Goal: Task Accomplishment & Management: Manage account settings

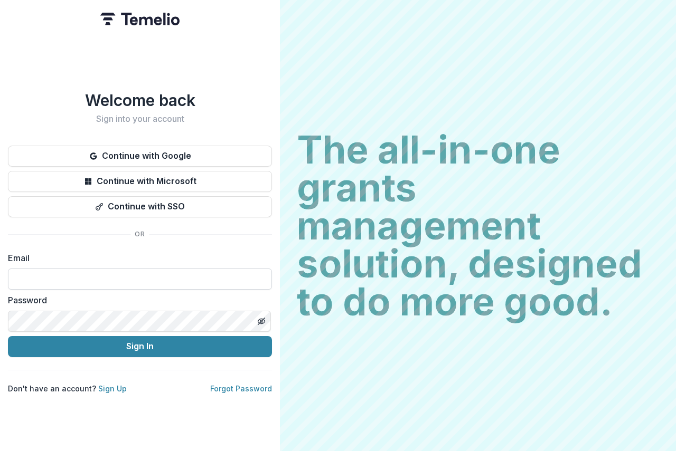
click at [47, 265] on div "Email" at bounding box center [140, 271] width 264 height 38
click at [45, 282] on input at bounding box center [140, 279] width 264 height 21
type input "**********"
click at [61, 305] on div "Password" at bounding box center [140, 313] width 264 height 38
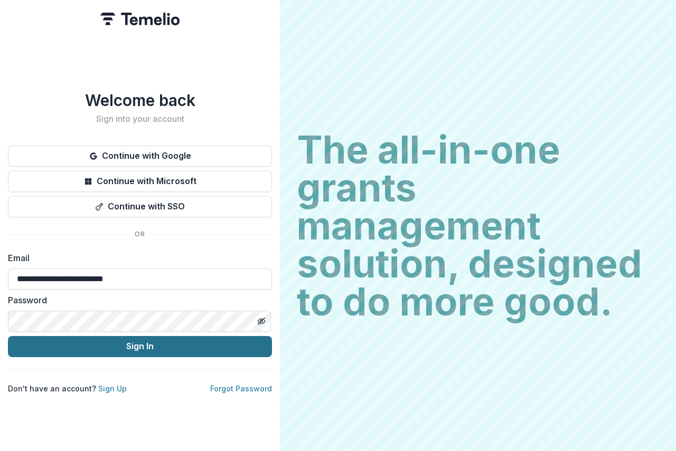
drag, startPoint x: 116, startPoint y: 351, endPoint x: 119, endPoint y: 345, distance: 6.6
click at [117, 349] on button "Sign In" at bounding box center [140, 346] width 264 height 21
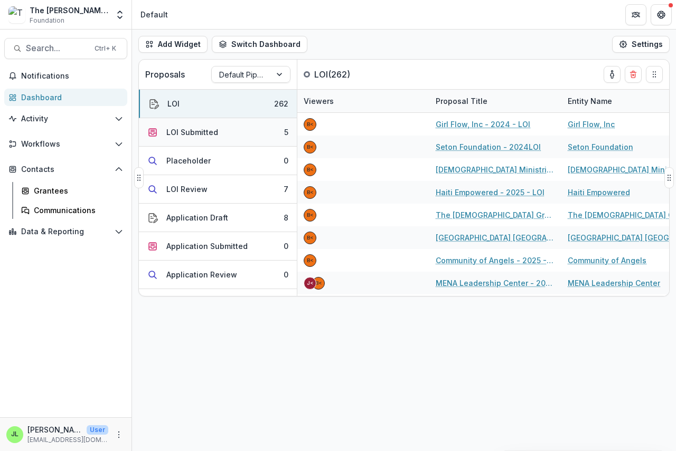
click at [180, 131] on div "LOI Submitted" at bounding box center [192, 132] width 52 height 11
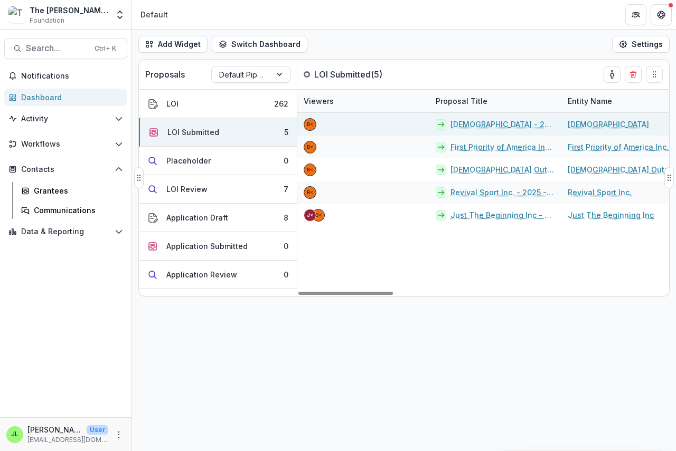
click at [476, 124] on link "[DEMOGRAPHIC_DATA] - 2025 - LOI" at bounding box center [502, 124] width 105 height 11
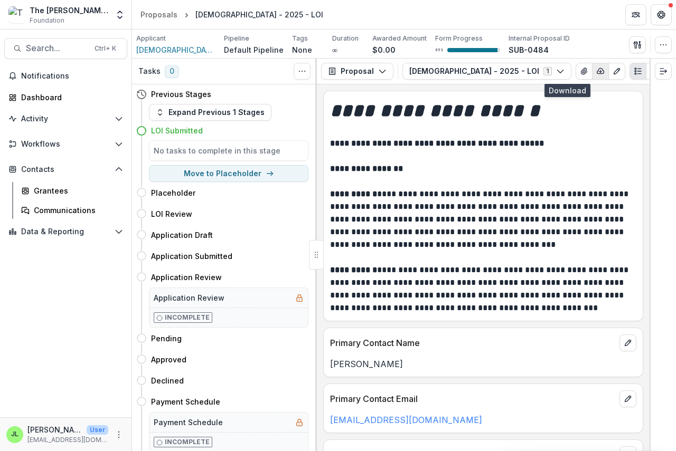
click at [596, 71] on icon "button" at bounding box center [600, 71] width 8 height 8
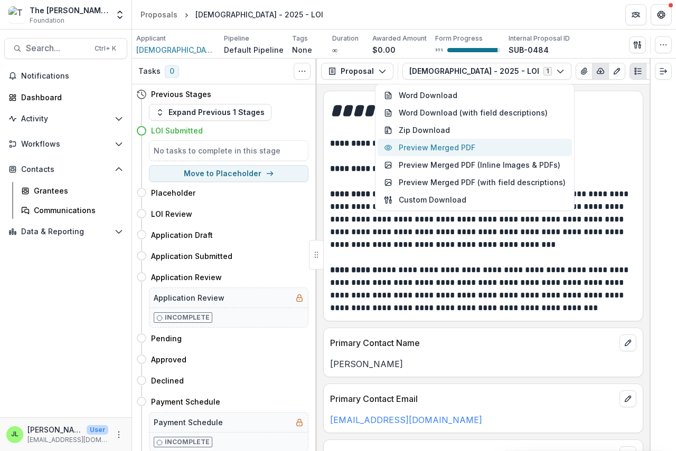
click at [463, 149] on button "Preview Merged PDF" at bounding box center [474, 147] width 194 height 17
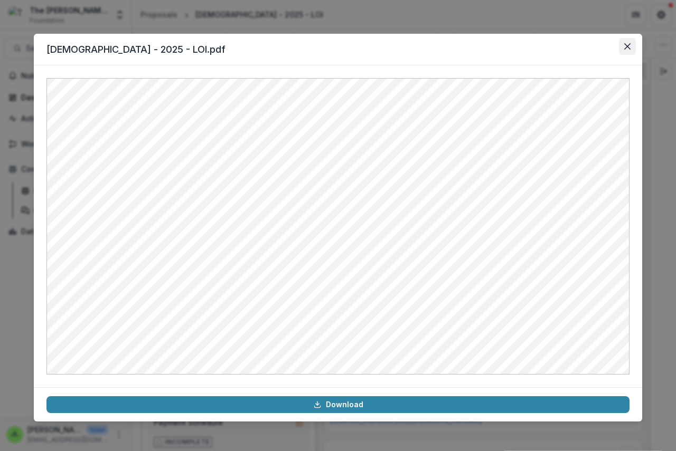
click at [624, 40] on button "Close" at bounding box center [627, 46] width 17 height 17
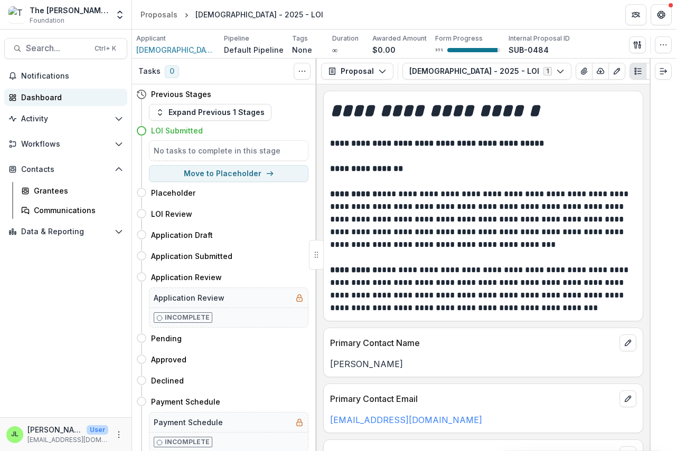
click at [31, 93] on div "Dashboard" at bounding box center [70, 97] width 98 height 11
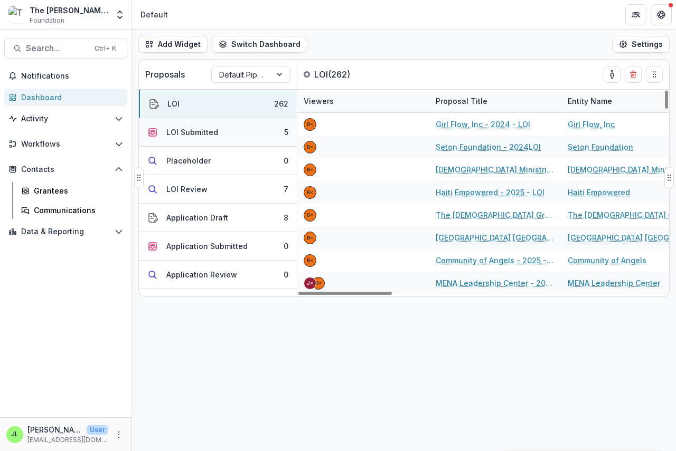
click at [185, 130] on div "LOI Submitted" at bounding box center [192, 132] width 52 height 11
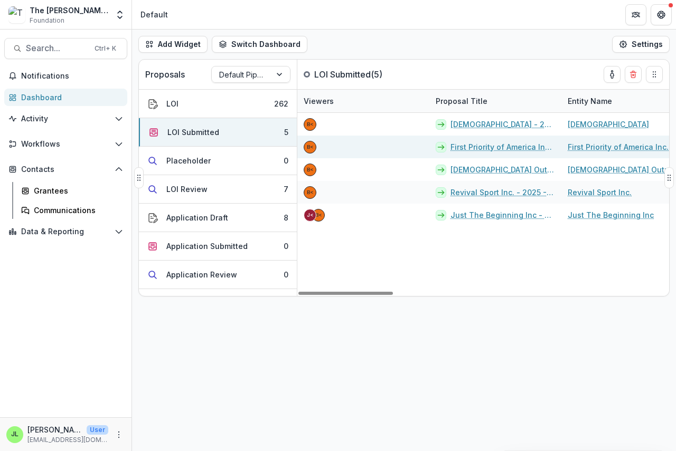
click at [479, 150] on link "First Priority of America Inc. - 2025 - LOI" at bounding box center [502, 146] width 105 height 11
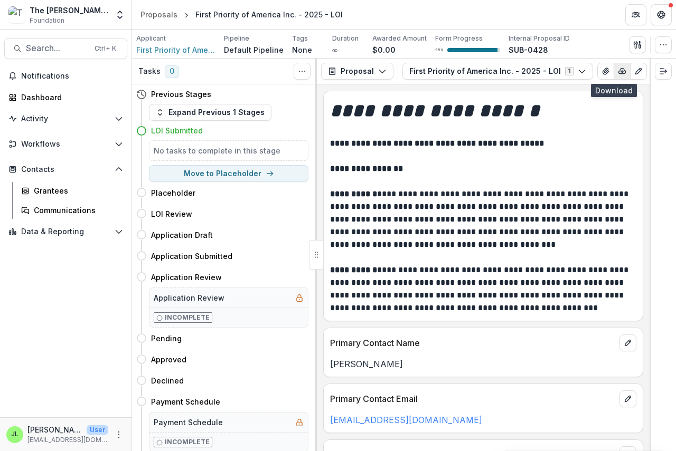
click at [619, 73] on icon "button" at bounding box center [622, 71] width 7 height 5
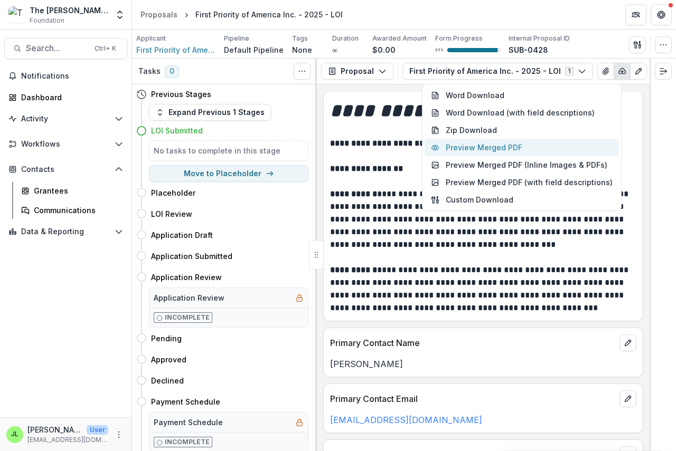
click at [508, 151] on button "Preview Merged PDF" at bounding box center [521, 147] width 194 height 17
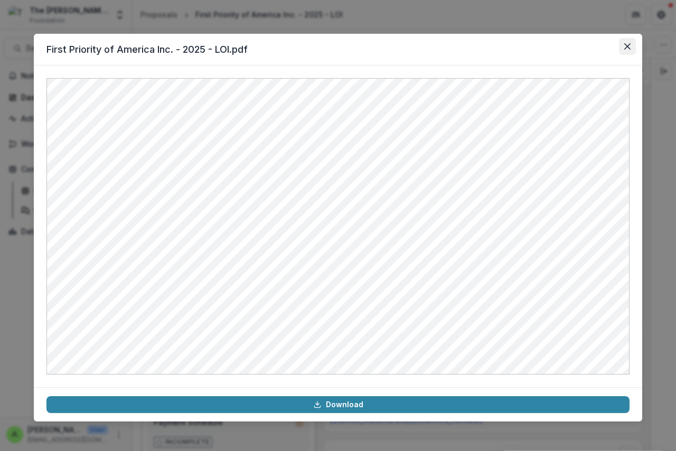
click at [629, 48] on icon "Close" at bounding box center [627, 46] width 6 height 6
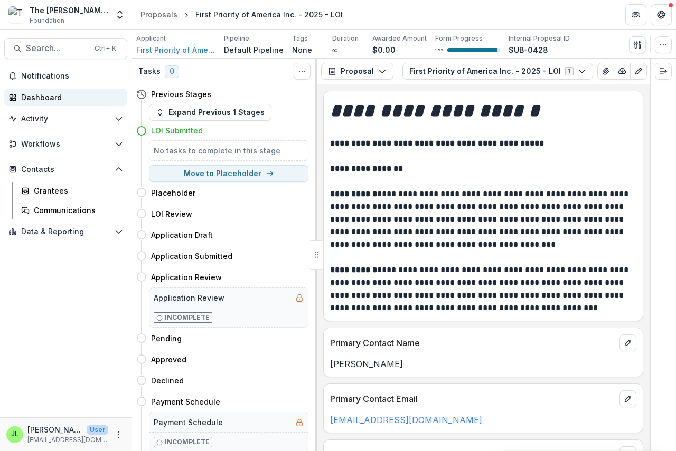
click at [26, 98] on div "Dashboard" at bounding box center [70, 97] width 98 height 11
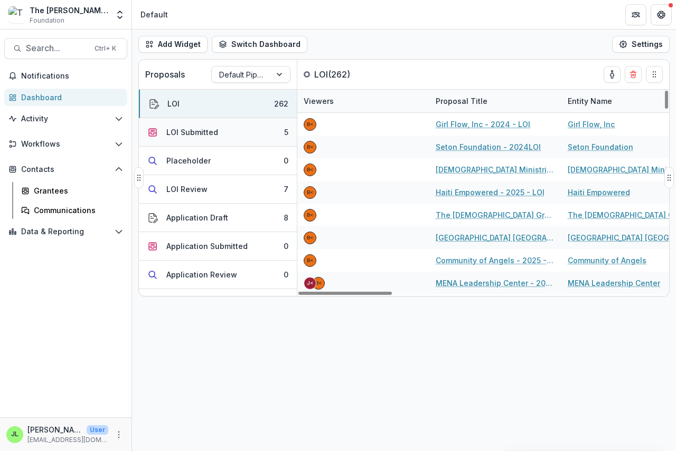
click at [180, 133] on div "LOI Submitted" at bounding box center [192, 132] width 52 height 11
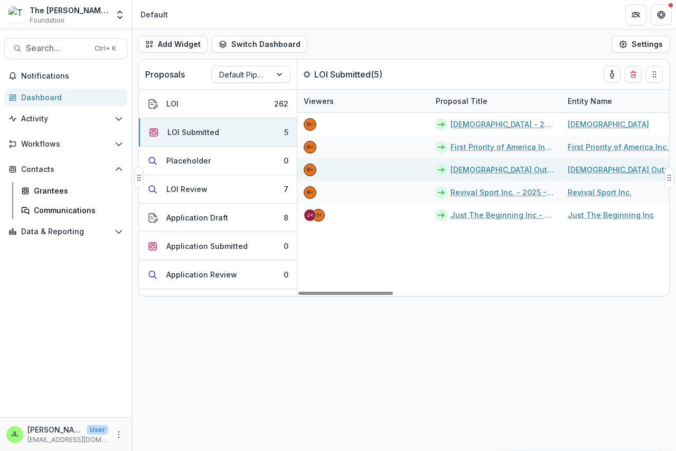
click at [494, 171] on link "[DEMOGRAPHIC_DATA] Outreach For Africa - 2025 - LOI" at bounding box center [502, 169] width 105 height 11
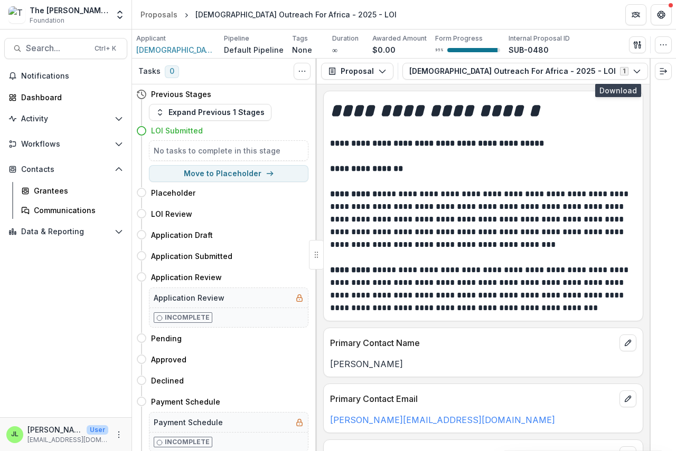
click at [675, 71] on line "button" at bounding box center [677, 71] width 0 height 2
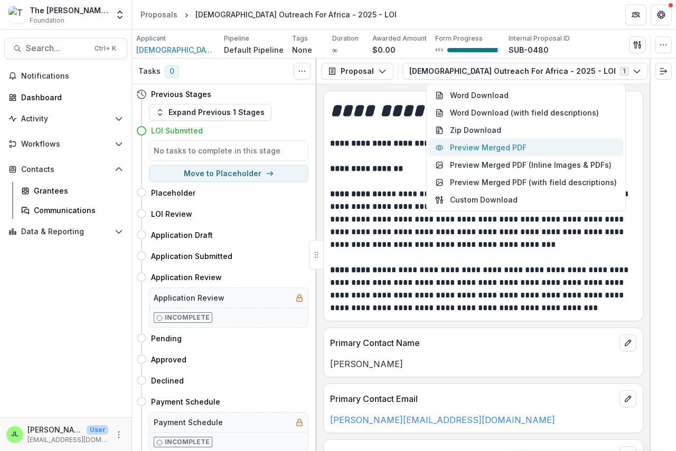
click at [519, 151] on button "Preview Merged PDF" at bounding box center [526, 147] width 194 height 17
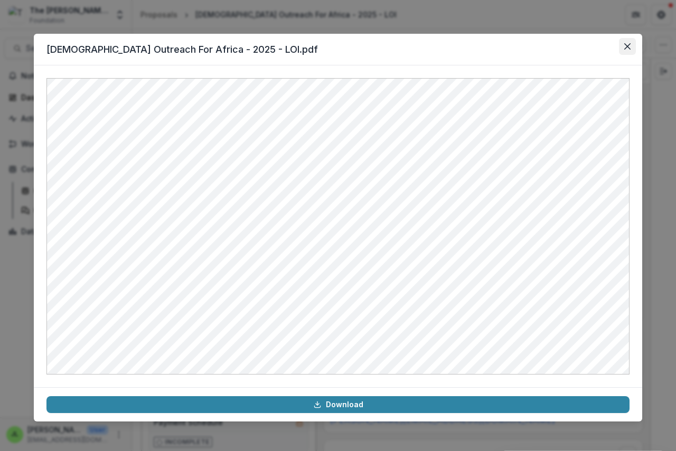
click at [628, 45] on icon "Close" at bounding box center [627, 46] width 6 height 6
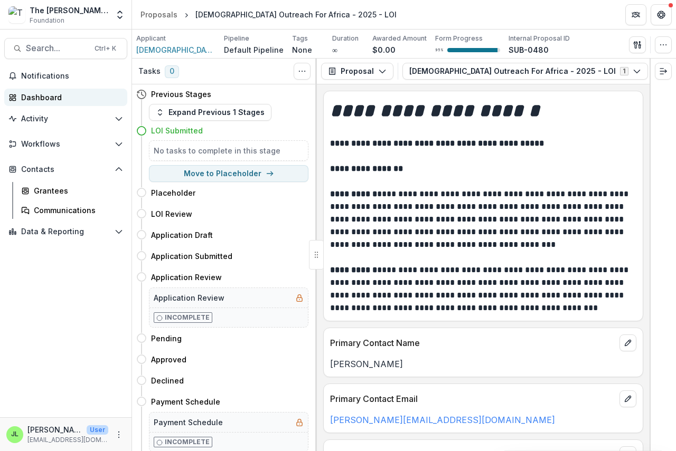
click at [30, 96] on div "Dashboard" at bounding box center [70, 97] width 98 height 11
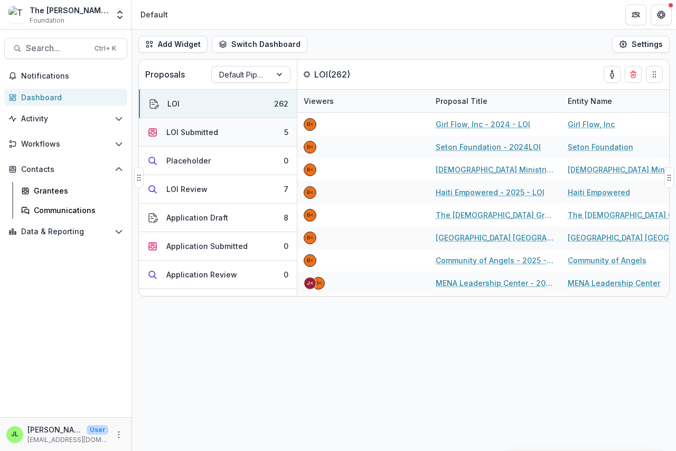
click at [188, 129] on div "LOI Submitted" at bounding box center [192, 132] width 52 height 11
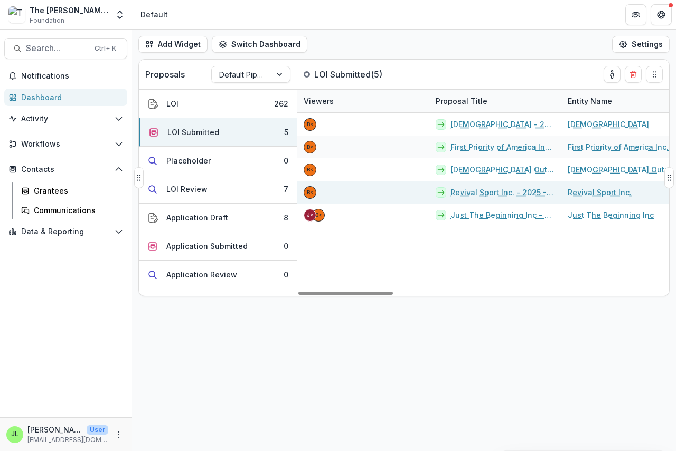
click at [469, 189] on link "Revival Sport Inc. - 2025 - LOI" at bounding box center [502, 192] width 105 height 11
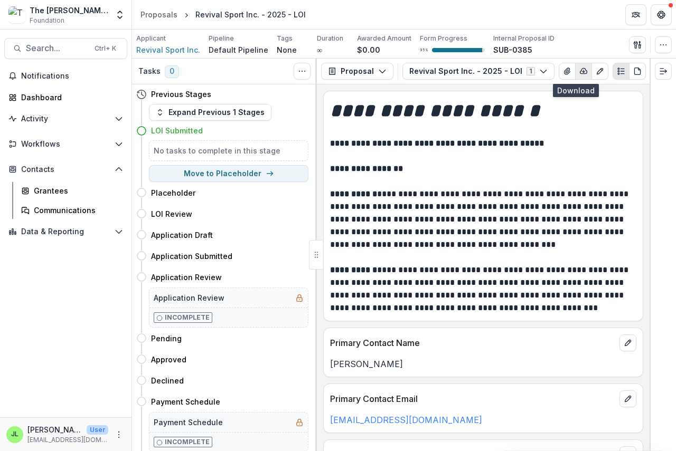
click at [580, 71] on icon "button" at bounding box center [583, 71] width 7 height 5
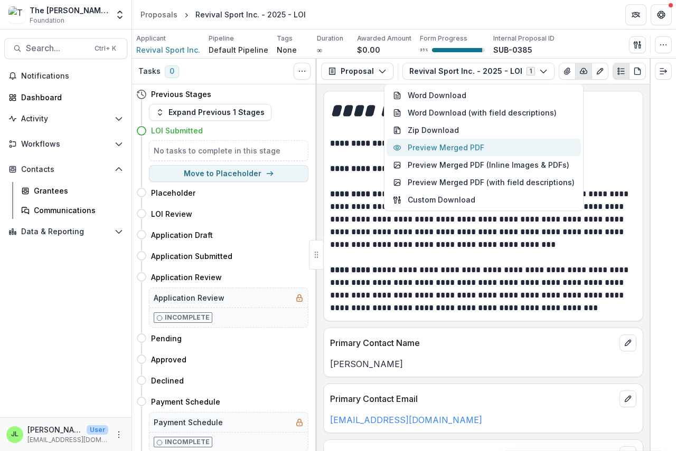
click at [472, 147] on button "Preview Merged PDF" at bounding box center [483, 147] width 194 height 17
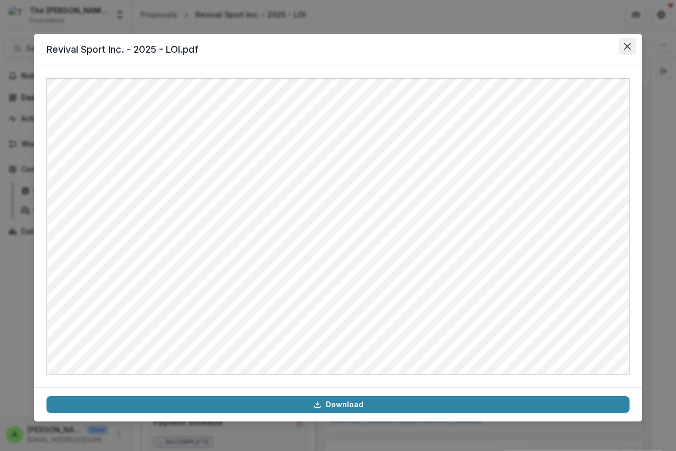
click at [626, 45] on icon "Close" at bounding box center [627, 46] width 6 height 6
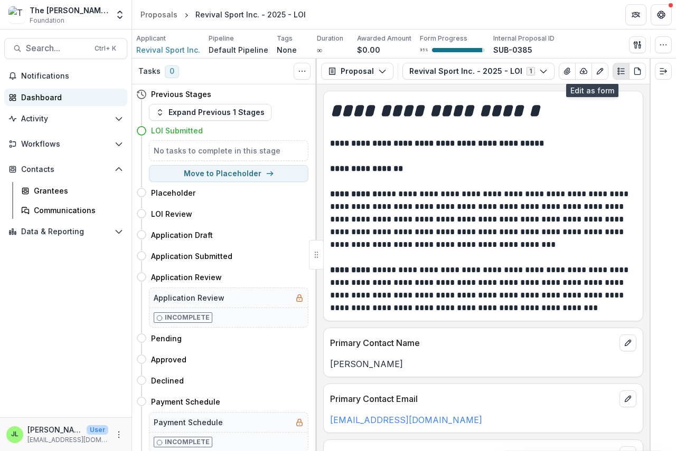
click at [26, 97] on div "Dashboard" at bounding box center [70, 97] width 98 height 11
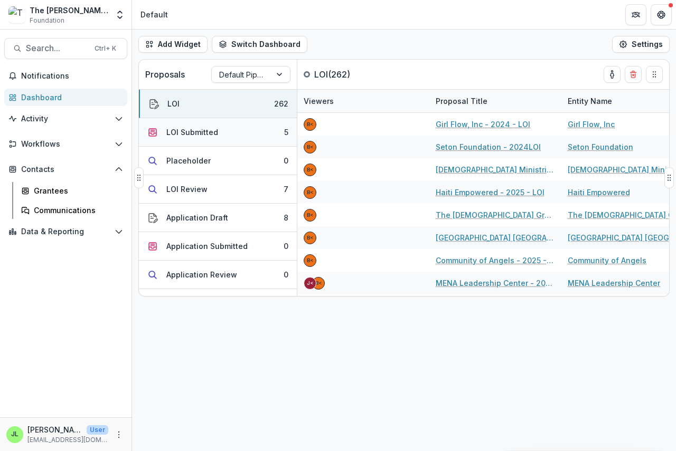
click at [173, 130] on div "LOI Submitted" at bounding box center [192, 132] width 52 height 11
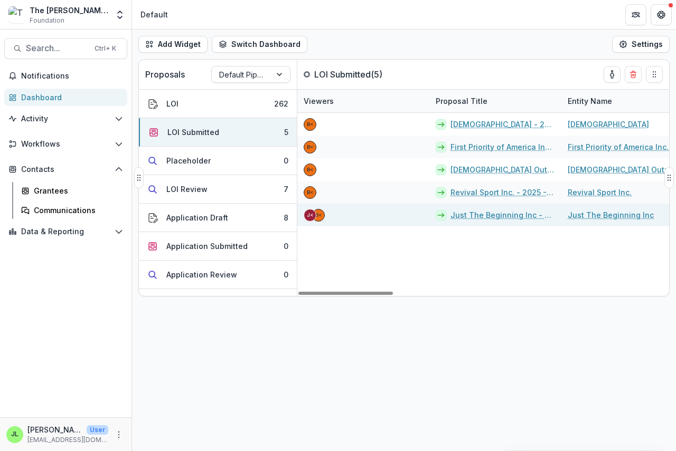
click at [463, 215] on link "Just The Beginning Inc - 2025 - LOI" at bounding box center [502, 215] width 105 height 11
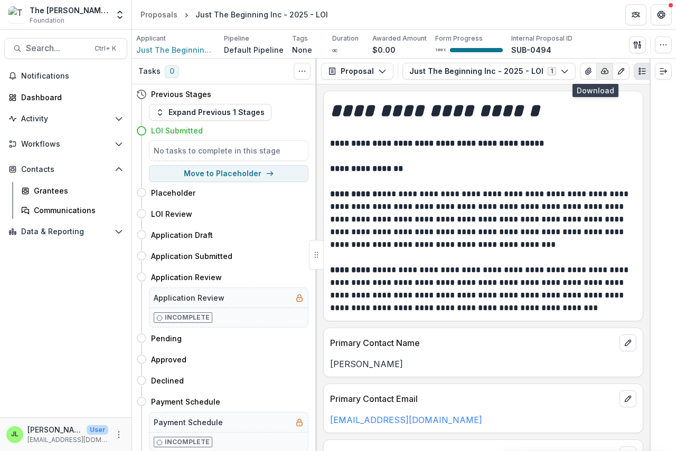
click at [601, 70] on icon "button" at bounding box center [604, 71] width 7 height 5
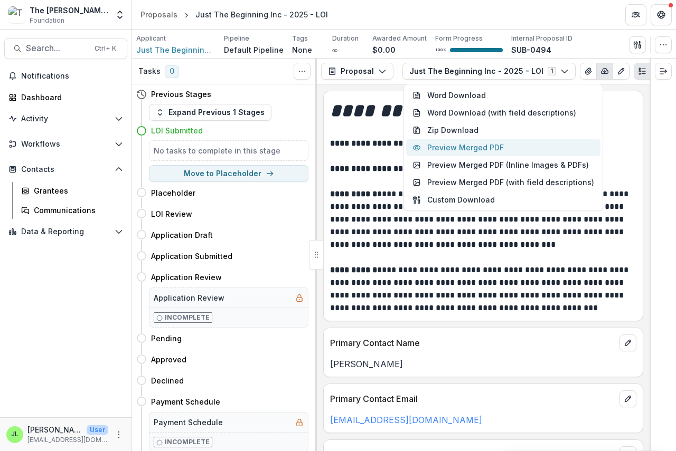
click at [484, 150] on button "Preview Merged PDF" at bounding box center [503, 147] width 194 height 17
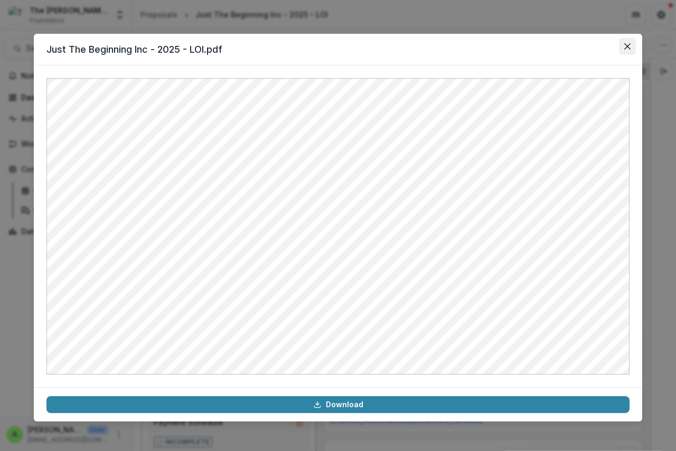
click at [628, 44] on icon "Close" at bounding box center [627, 46] width 6 height 6
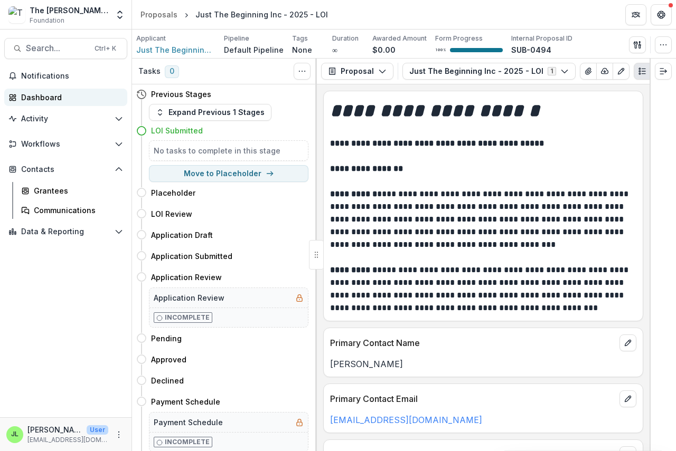
click at [40, 97] on div "Dashboard" at bounding box center [70, 97] width 98 height 11
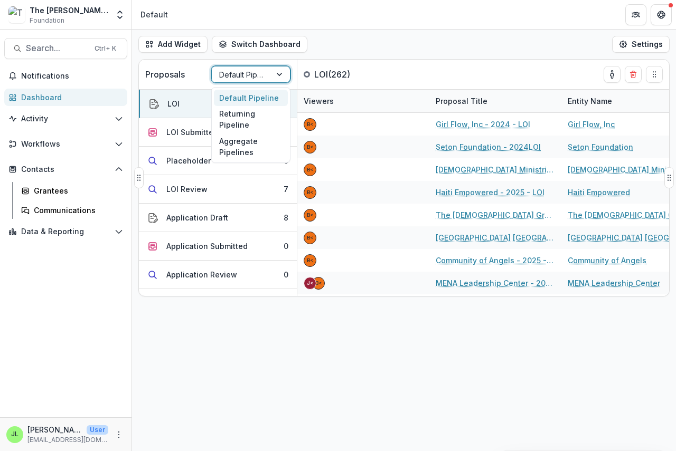
click at [244, 76] on div at bounding box center [241, 74] width 44 height 13
click at [233, 118] on div "Returning Pipeline" at bounding box center [251, 119] width 74 height 27
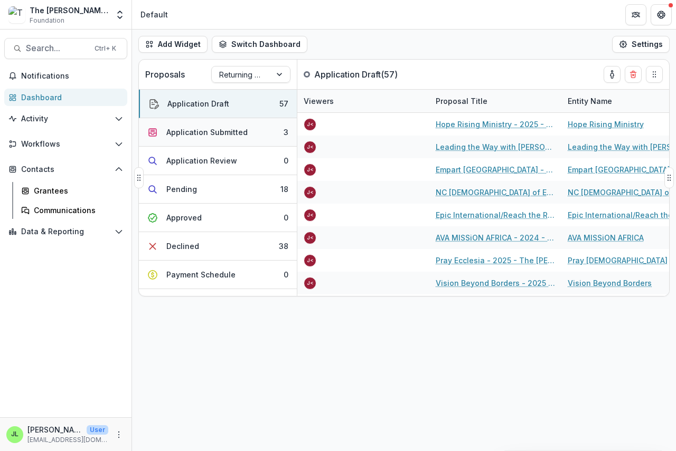
click at [208, 131] on div "Application Submitted" at bounding box center [206, 132] width 81 height 11
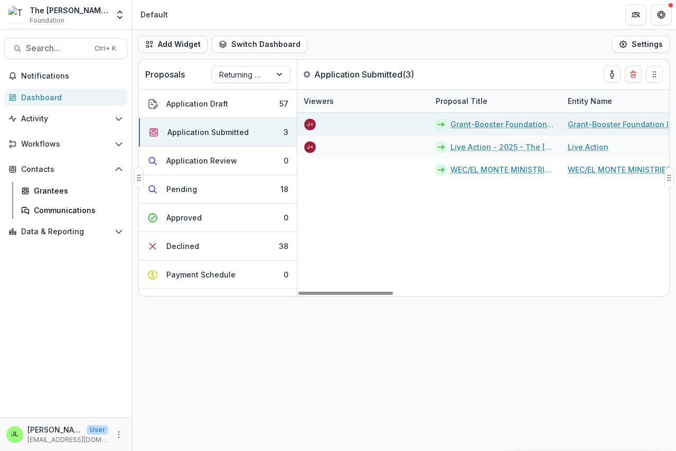
click at [476, 126] on link "Grant-Booster Foundation Inc. - 2025 - The [PERSON_NAME] Foundation Grant Propo…" at bounding box center [502, 124] width 105 height 11
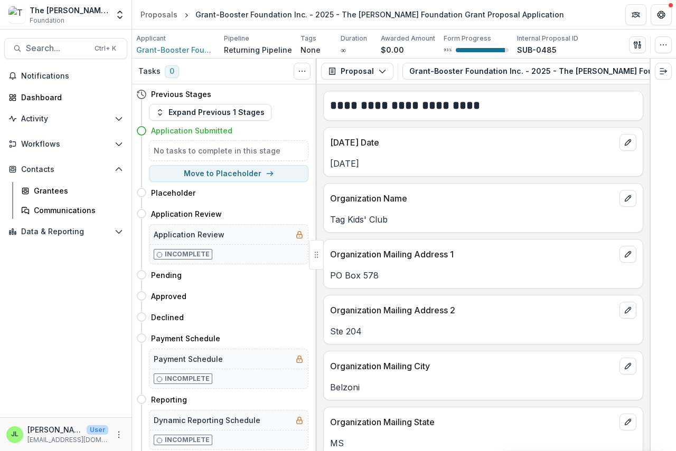
scroll to position [0, 203]
click at [638, 71] on icon "button" at bounding box center [642, 71] width 8 height 8
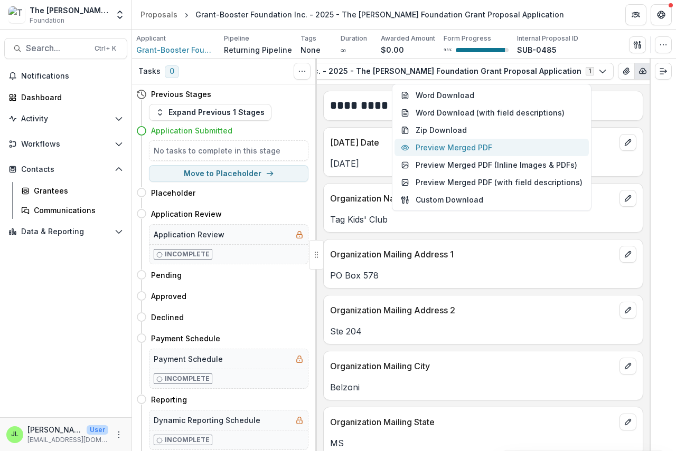
click at [485, 147] on button "Preview Merged PDF" at bounding box center [491, 147] width 194 height 17
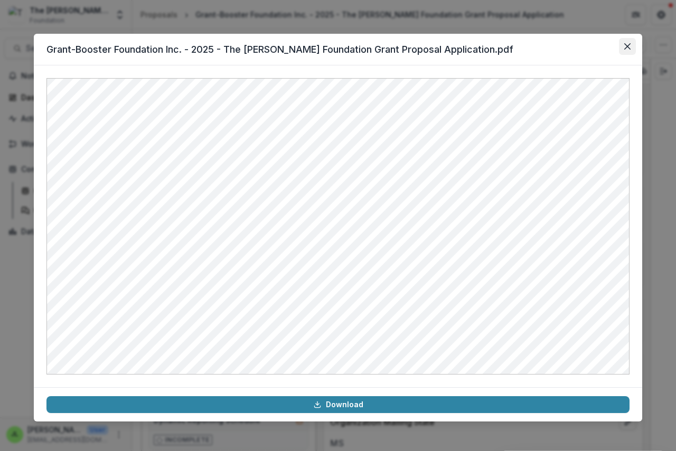
click at [626, 48] on icon "Close" at bounding box center [627, 46] width 6 height 6
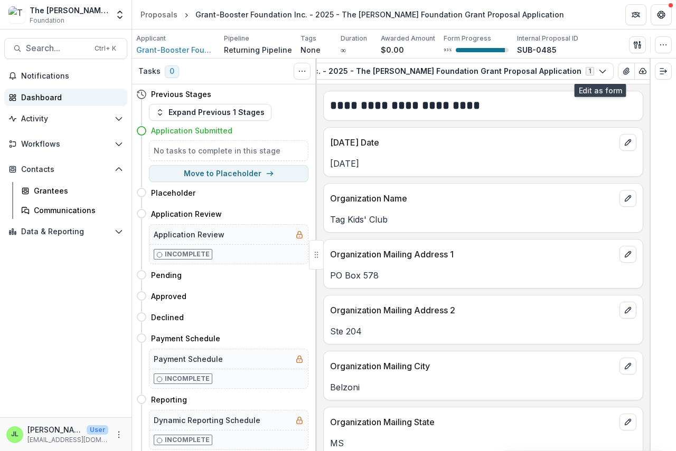
click at [36, 97] on div "Dashboard" at bounding box center [70, 97] width 98 height 11
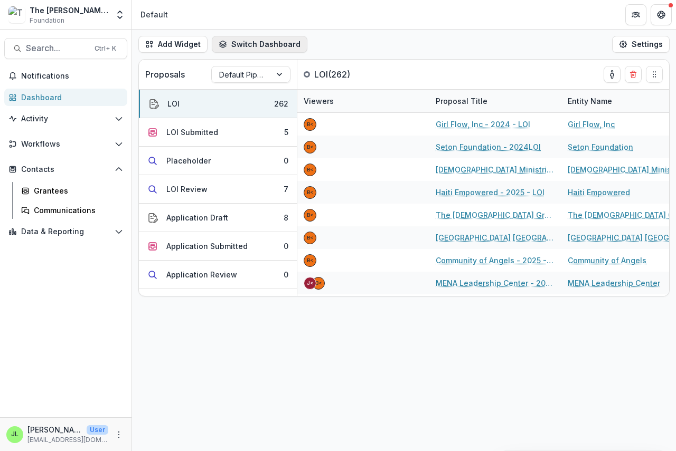
click at [223, 42] on icon "button" at bounding box center [223, 43] width 6 height 4
drag, startPoint x: 270, startPoint y: 173, endPoint x: 265, endPoint y: 165, distance: 9.5
click at [270, 172] on button "Placeholder 0" at bounding box center [218, 161] width 158 height 29
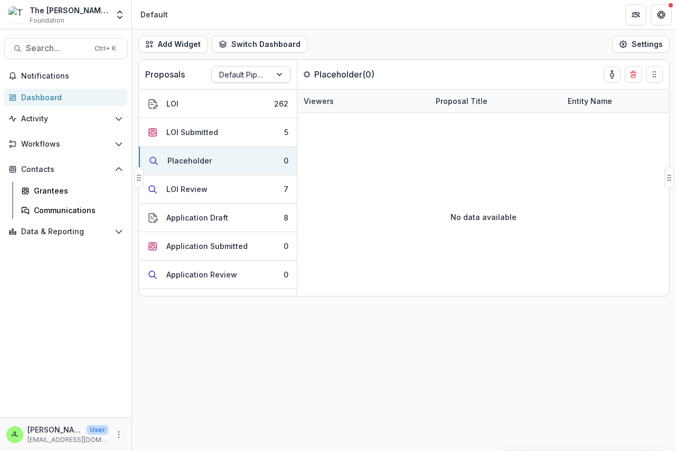
click at [233, 75] on div at bounding box center [241, 74] width 44 height 13
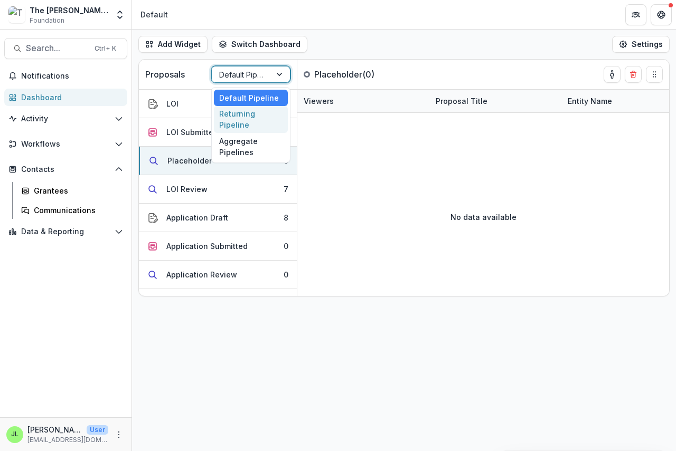
click at [233, 124] on div "Returning Pipeline" at bounding box center [251, 119] width 74 height 27
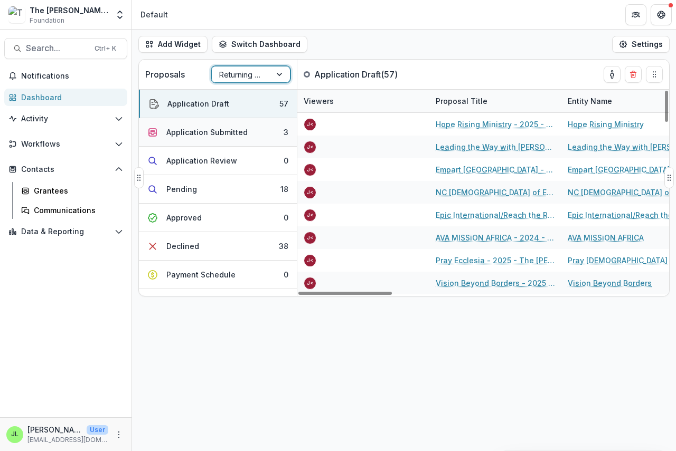
click at [183, 128] on div "Application Submitted" at bounding box center [206, 132] width 81 height 11
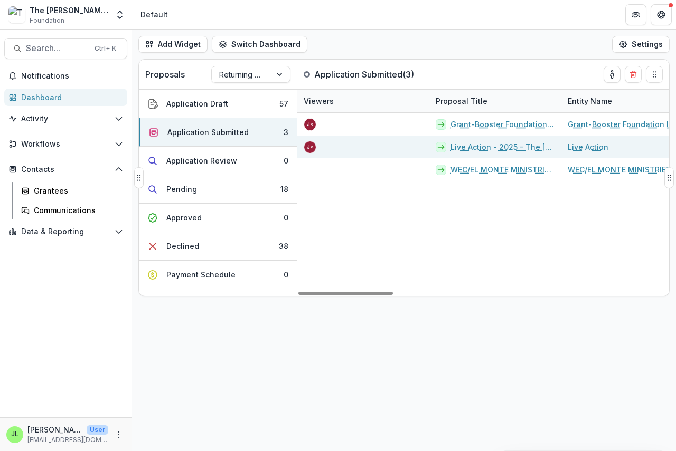
click at [476, 148] on link "Live Action - 2025 - The [PERSON_NAME] Foundation Grant Proposal Application" at bounding box center [502, 146] width 105 height 11
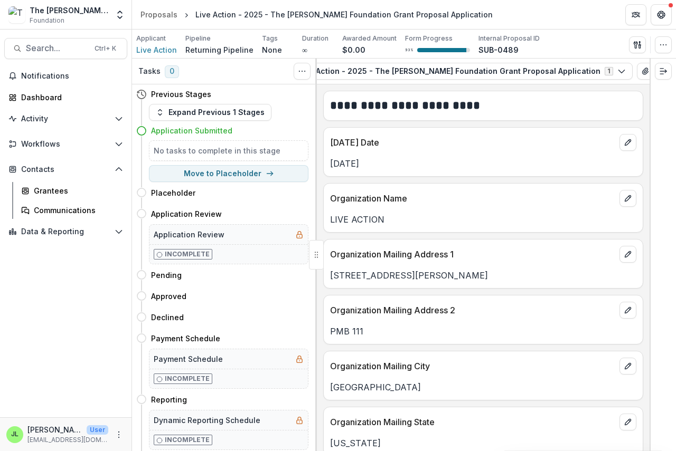
scroll to position [0, 122]
click at [647, 74] on icon "button" at bounding box center [650, 71] width 7 height 5
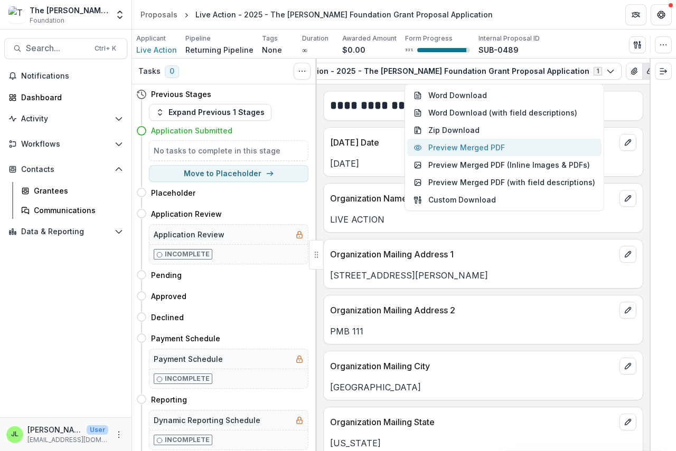
click at [498, 145] on button "Preview Merged PDF" at bounding box center [504, 147] width 194 height 17
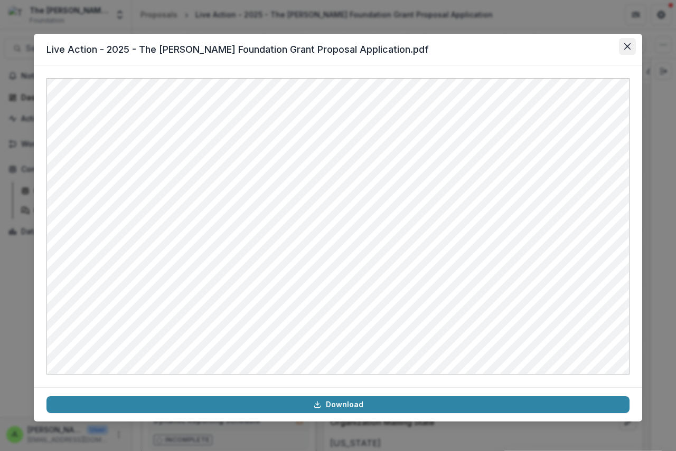
click at [623, 46] on button "Close" at bounding box center [627, 46] width 17 height 17
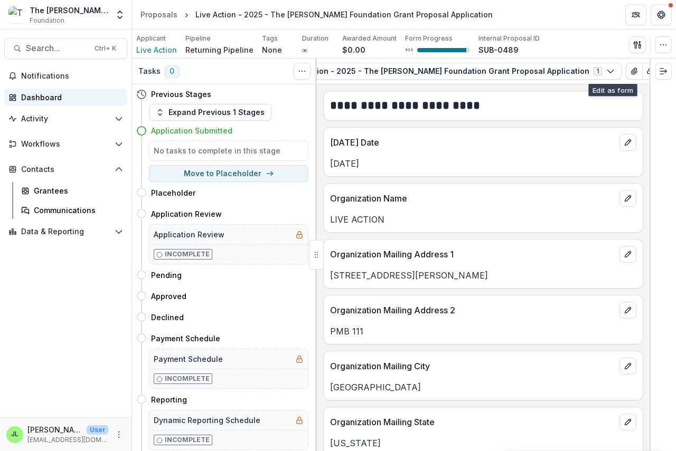
click at [22, 99] on div "Dashboard" at bounding box center [70, 97] width 98 height 11
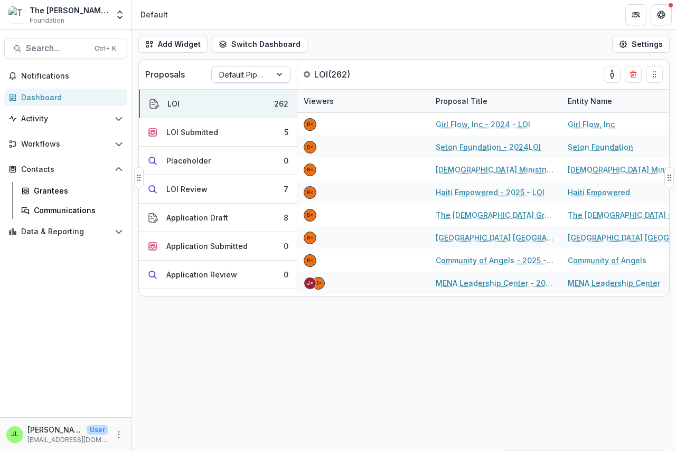
click at [241, 75] on div at bounding box center [241, 74] width 44 height 13
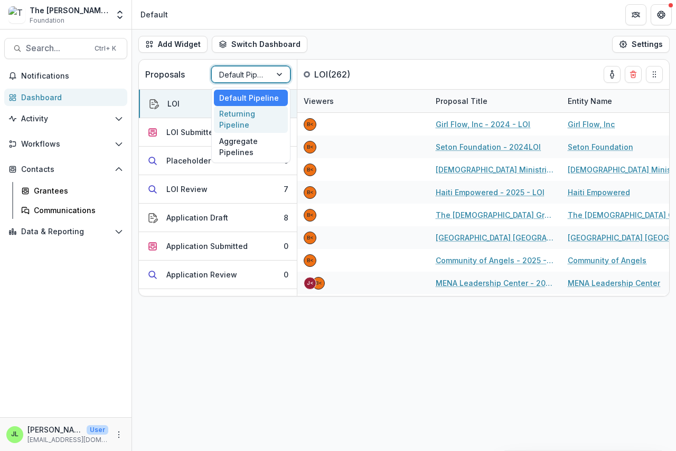
click at [242, 118] on div "Returning Pipeline" at bounding box center [251, 119] width 74 height 27
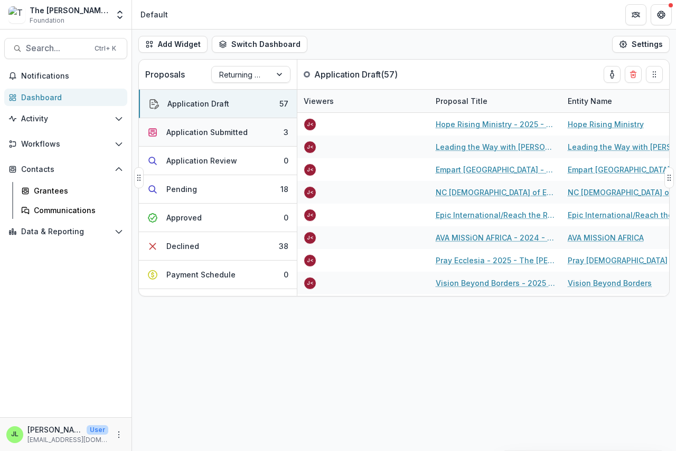
click at [215, 135] on div "Application Submitted" at bounding box center [206, 132] width 81 height 11
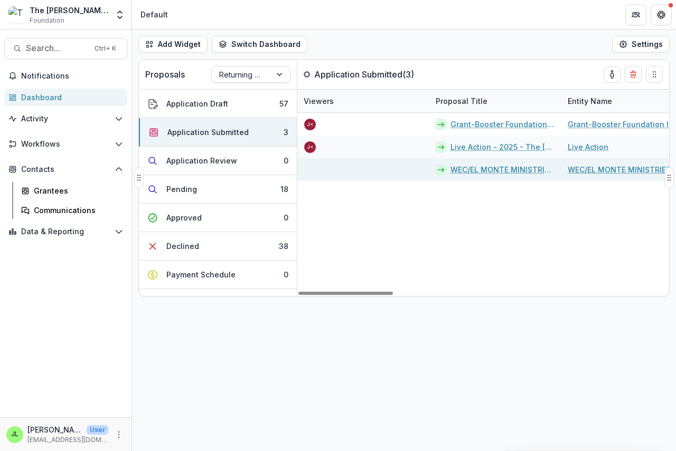
click at [484, 167] on link "WEC/EL MONTE MINISTRIES - 2025 - The [PERSON_NAME] Foundation Grant Proposal Ap…" at bounding box center [502, 169] width 105 height 11
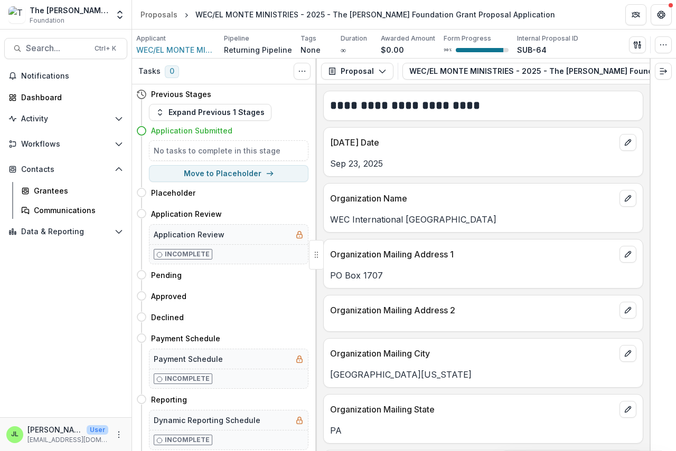
drag, startPoint x: 505, startPoint y: 82, endPoint x: 532, endPoint y: 81, distance: 26.4
click at [532, 81] on div "Proposal Proposal Payments Reports Grant Agreements Board Summaries Bank Detail…" at bounding box center [483, 72] width 333 height 26
click at [519, 83] on div "Proposal Proposal Payments Reports Grant Agreements Board Summaries Bank Detail…" at bounding box center [483, 72] width 333 height 26
click at [630, 67] on button "button" at bounding box center [638, 71] width 17 height 17
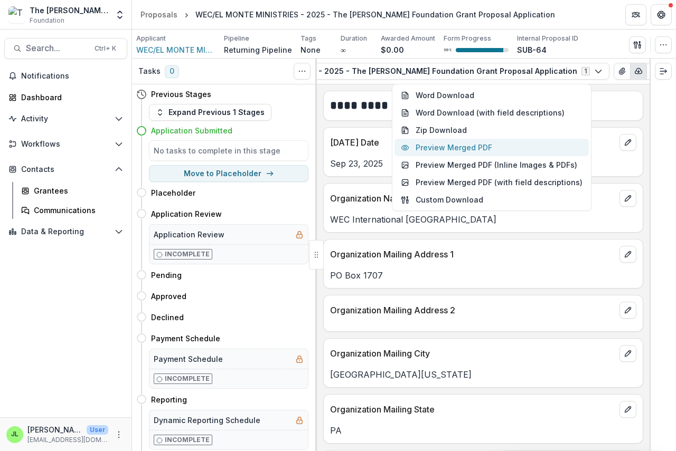
click at [486, 149] on button "Preview Merged PDF" at bounding box center [491, 147] width 194 height 17
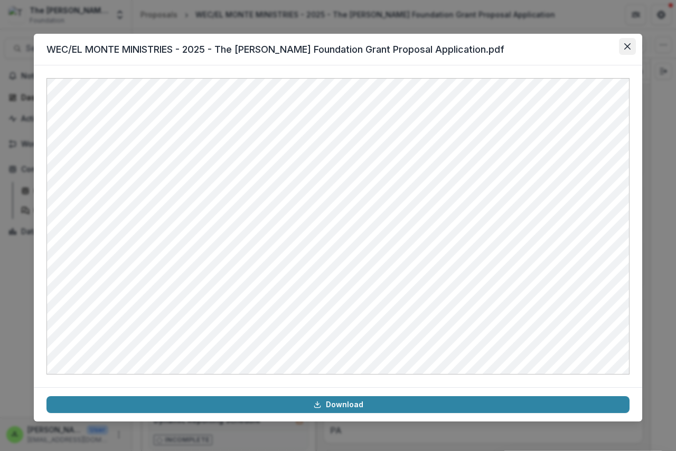
click at [627, 45] on icon "Close" at bounding box center [627, 46] width 6 height 6
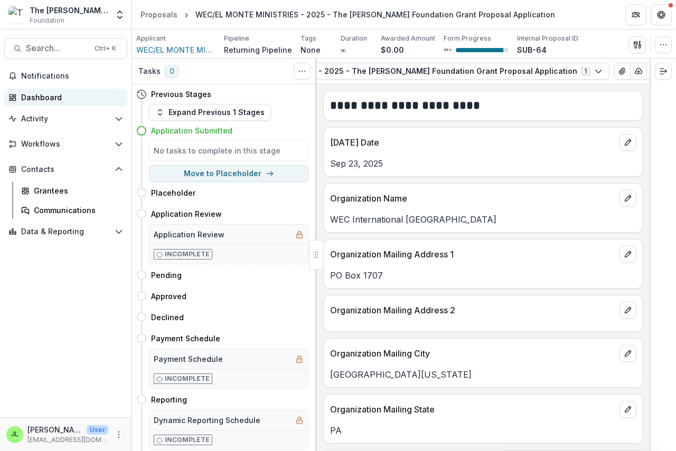
click at [45, 97] on div "Dashboard" at bounding box center [70, 97] width 98 height 11
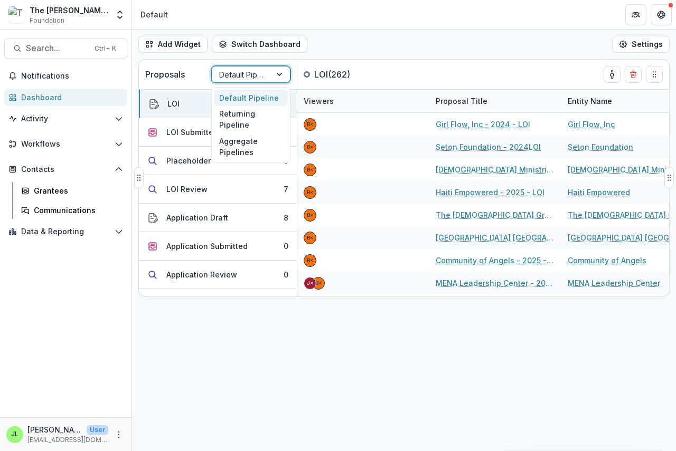
click at [249, 72] on div at bounding box center [241, 74] width 44 height 13
click at [235, 119] on div "Returning Pipeline" at bounding box center [251, 119] width 74 height 27
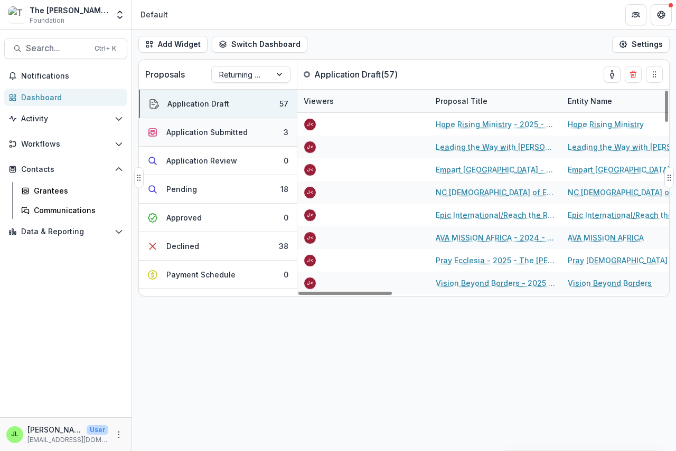
click at [197, 133] on div "Application Submitted" at bounding box center [206, 132] width 81 height 11
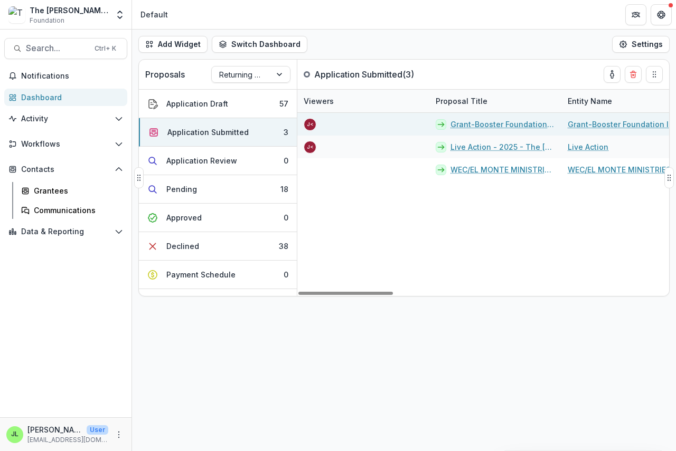
click at [493, 125] on link "Grant-Booster Foundation Inc. - 2025 - The [PERSON_NAME] Foundation Grant Propo…" at bounding box center [502, 124] width 105 height 11
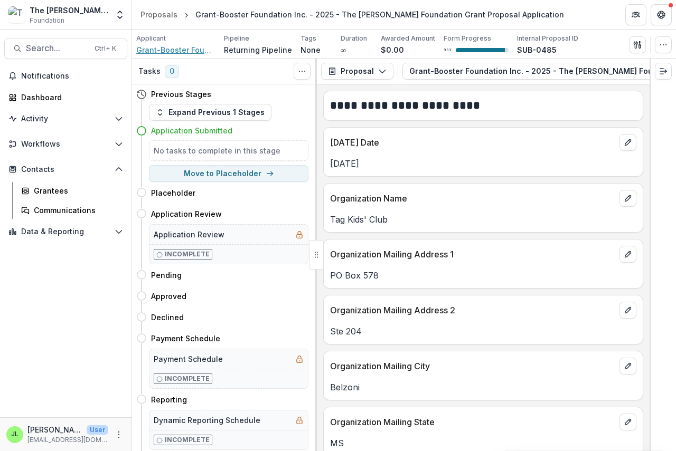
click at [175, 50] on span "Grant-Booster Foundation Inc." at bounding box center [175, 49] width 79 height 11
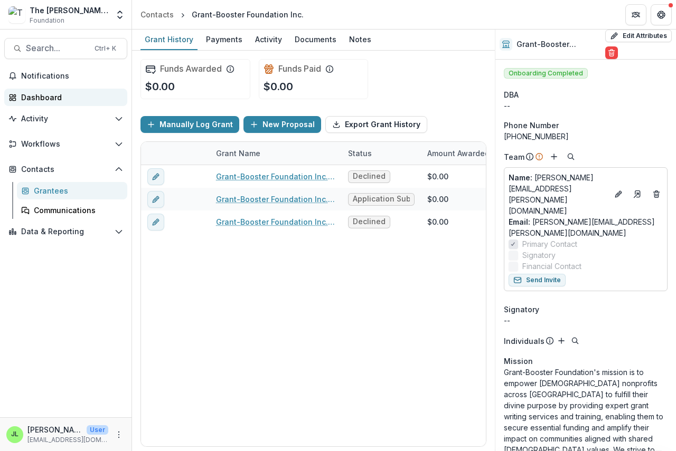
click at [34, 98] on div "Dashboard" at bounding box center [70, 97] width 98 height 11
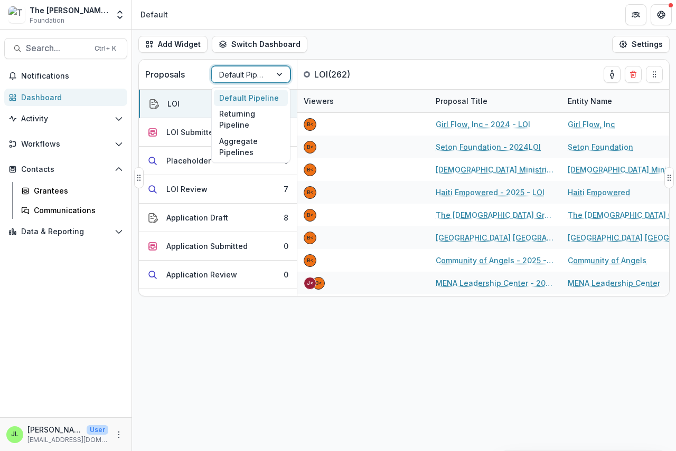
click at [225, 74] on div at bounding box center [241, 74] width 44 height 13
click at [225, 119] on div "Returning Pipeline" at bounding box center [251, 119] width 74 height 27
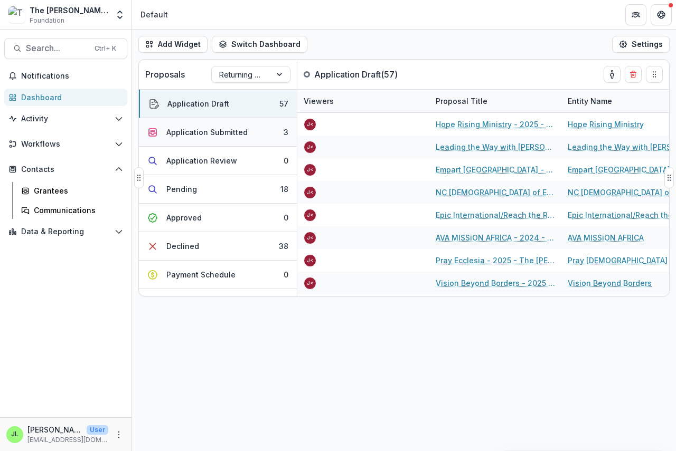
click at [195, 136] on div "Application Submitted" at bounding box center [206, 132] width 81 height 11
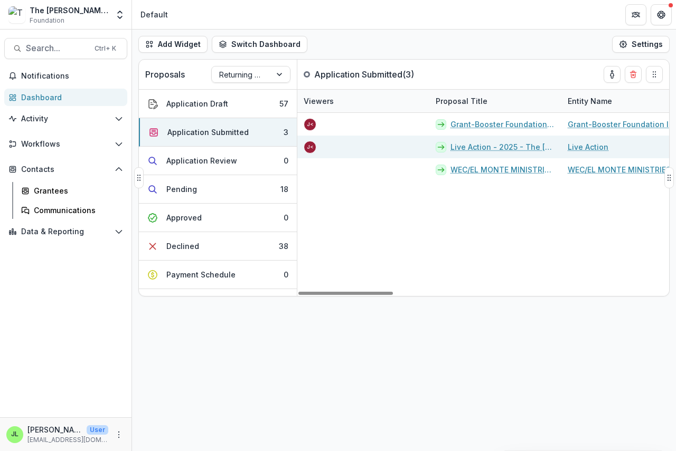
click at [481, 148] on link "Live Action - 2025 - The [PERSON_NAME] Foundation Grant Proposal Application" at bounding box center [502, 146] width 105 height 11
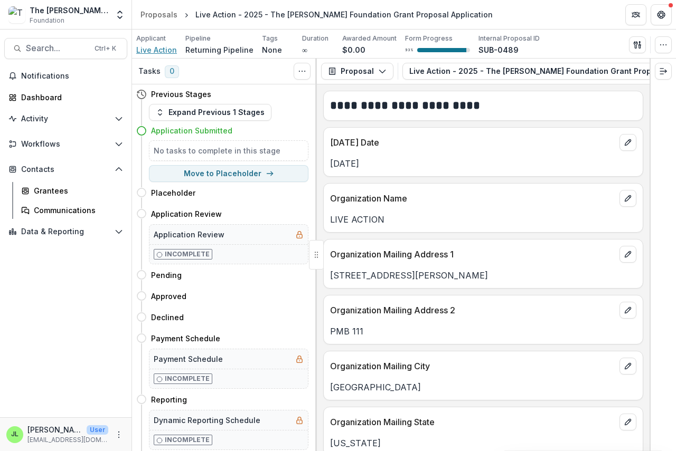
click at [155, 54] on span "Live Action" at bounding box center [156, 49] width 41 height 11
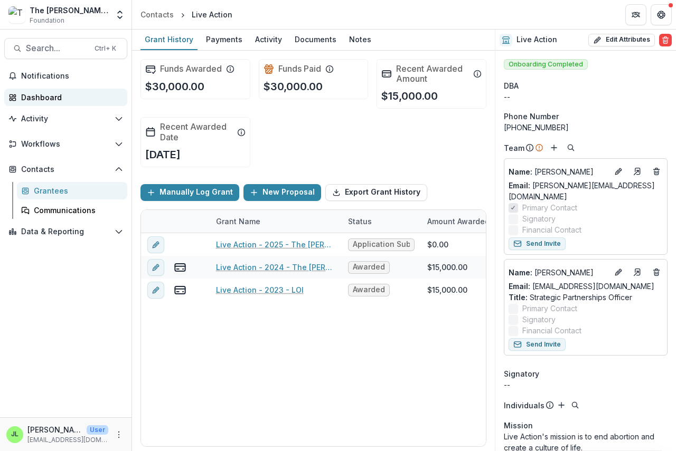
click at [31, 96] on div "Dashboard" at bounding box center [70, 97] width 98 height 11
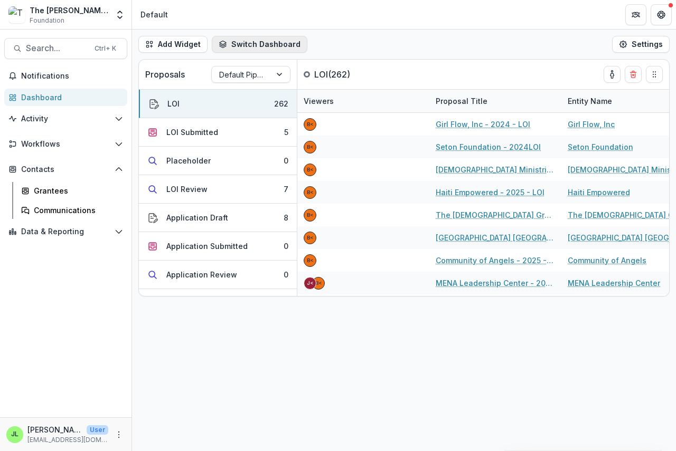
click at [253, 43] on button "Switch Dashboard" at bounding box center [260, 44] width 96 height 17
click at [259, 45] on button "Switch Dashboard" at bounding box center [260, 44] width 96 height 17
click at [250, 76] on div at bounding box center [241, 74] width 44 height 13
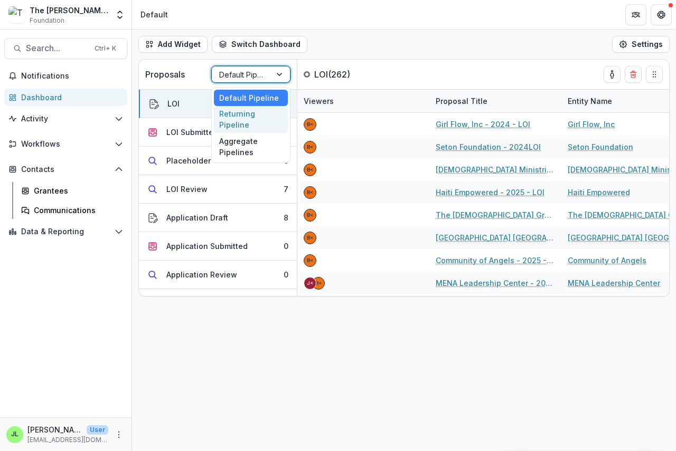
click at [246, 124] on div "Returning Pipeline" at bounding box center [251, 119] width 74 height 27
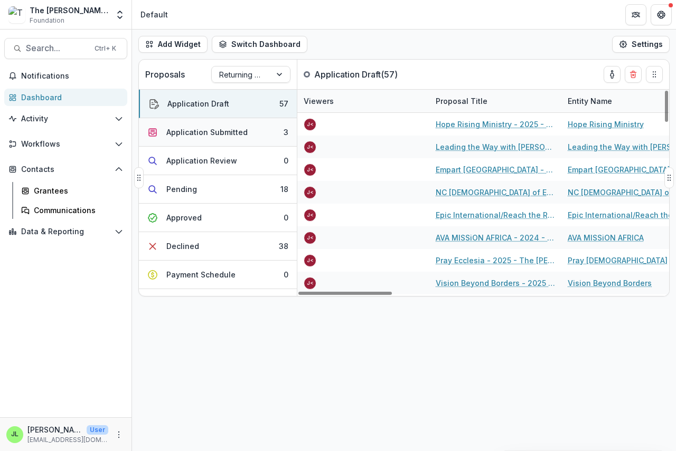
click at [201, 128] on div "Application Submitted" at bounding box center [206, 132] width 81 height 11
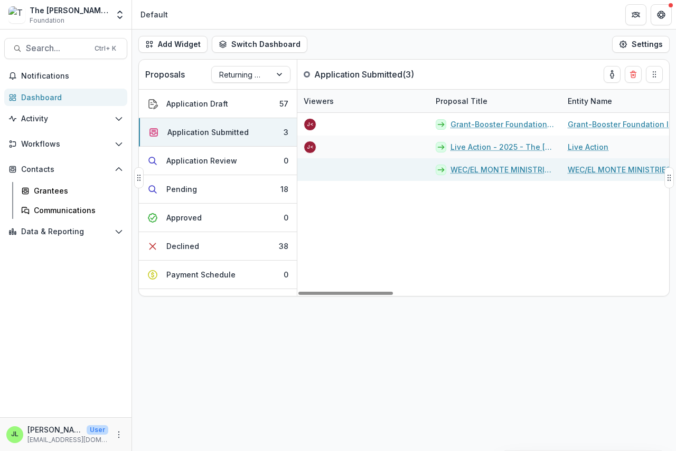
click at [464, 171] on link "WEC/EL MONTE MINISTRIES - 2025 - The [PERSON_NAME] Foundation Grant Proposal Ap…" at bounding box center [502, 169] width 105 height 11
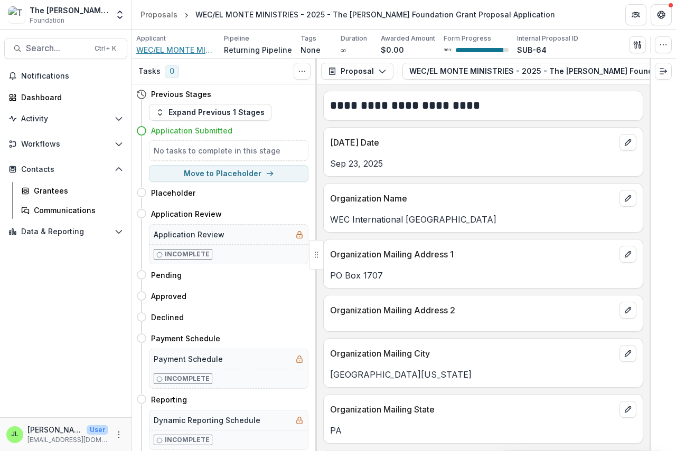
click at [170, 49] on span "WEC/EL MONTE MINISTRIES" at bounding box center [175, 49] width 79 height 11
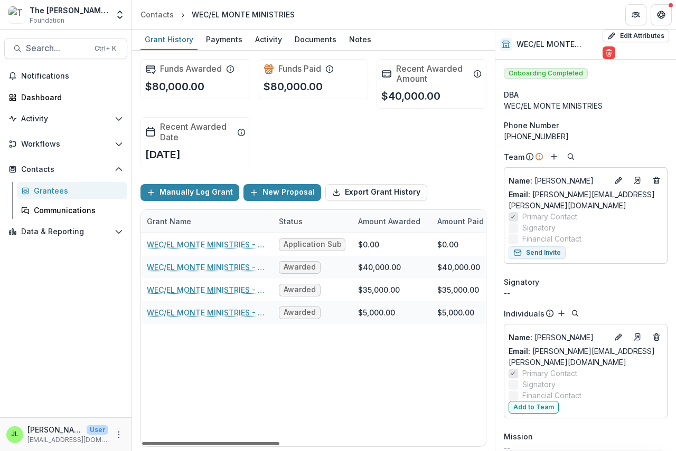
scroll to position [0, 64]
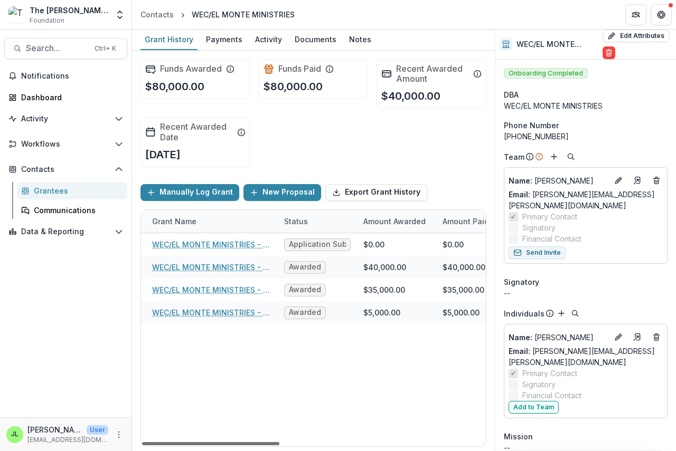
drag, startPoint x: 264, startPoint y: 444, endPoint x: 289, endPoint y: 432, distance: 28.1
click at [279, 442] on div at bounding box center [210, 443] width 137 height 3
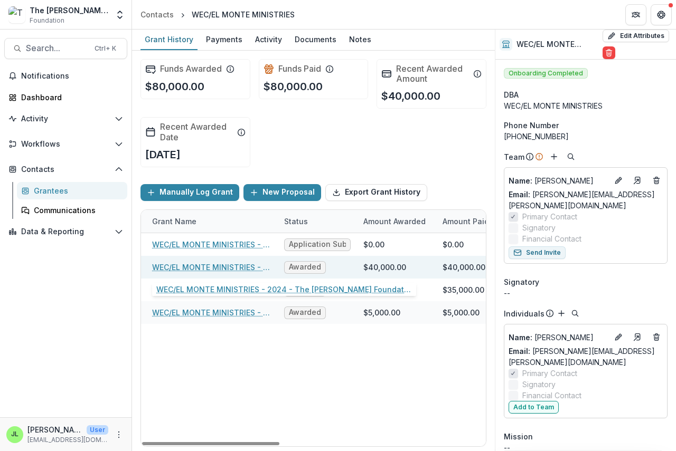
click at [224, 269] on link "WEC/EL MONTE MINISTRIES - 2024 - The [PERSON_NAME] Foundation Grant Proposal Ap…" at bounding box center [211, 267] width 119 height 11
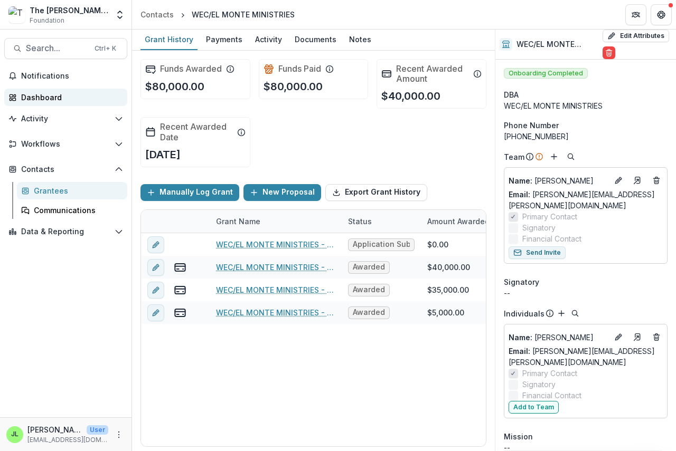
click at [41, 97] on div "Dashboard" at bounding box center [70, 97] width 98 height 11
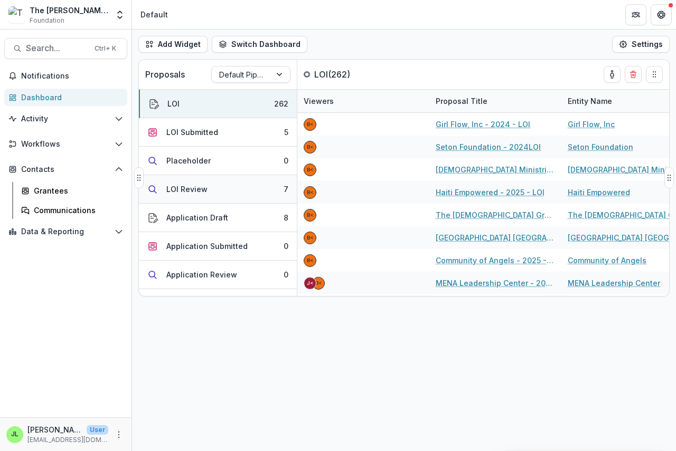
click at [188, 189] on div "LOI Review" at bounding box center [186, 189] width 41 height 11
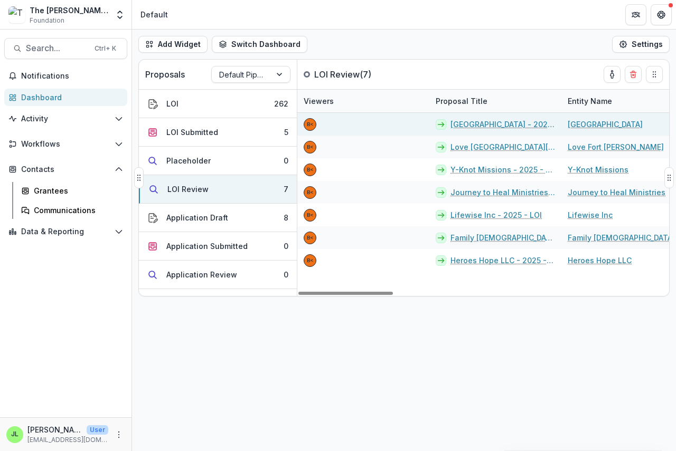
click at [462, 127] on link "[GEOGRAPHIC_DATA] - 2025 - LOI" at bounding box center [502, 124] width 105 height 11
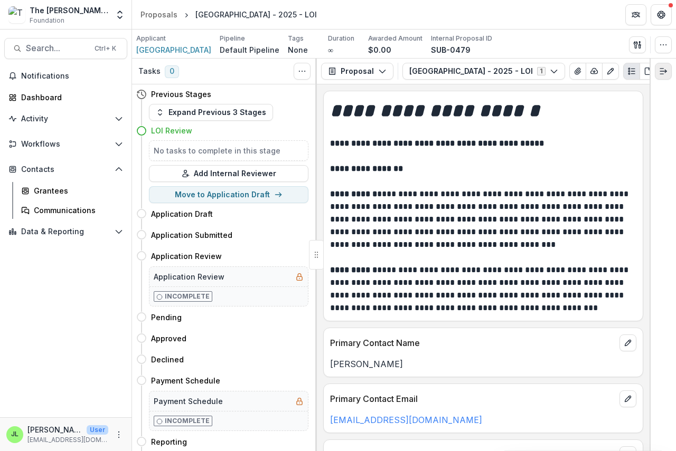
click at [665, 70] on icon "Expand right" at bounding box center [663, 71] width 8 height 8
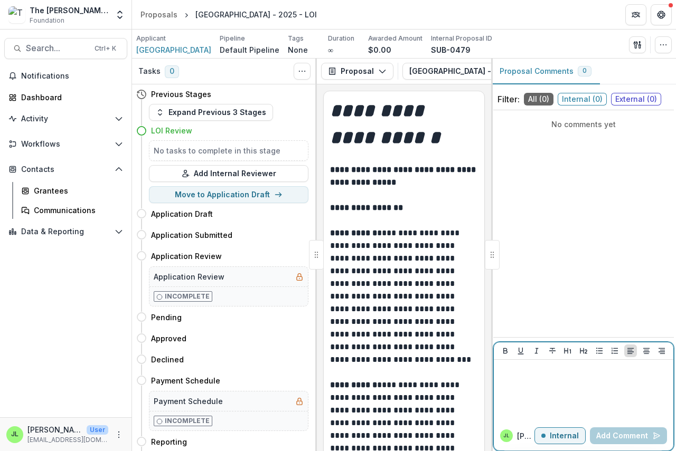
click at [499, 375] on p at bounding box center [583, 370] width 171 height 12
click at [614, 433] on button "Add Comment" at bounding box center [628, 436] width 77 height 17
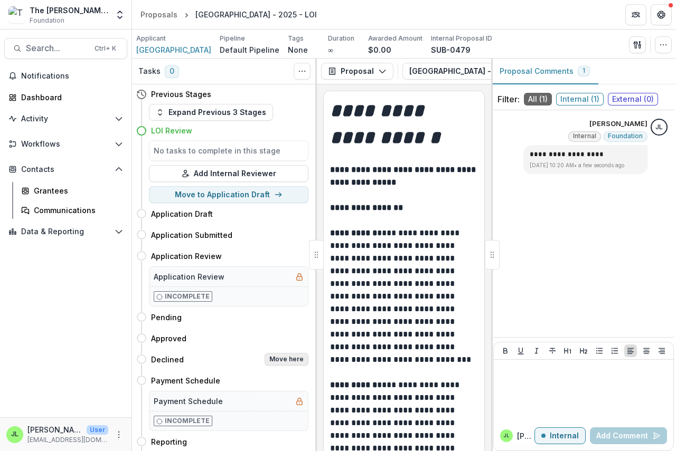
click at [280, 361] on button "Move here" at bounding box center [286, 359] width 44 height 13
select select "********"
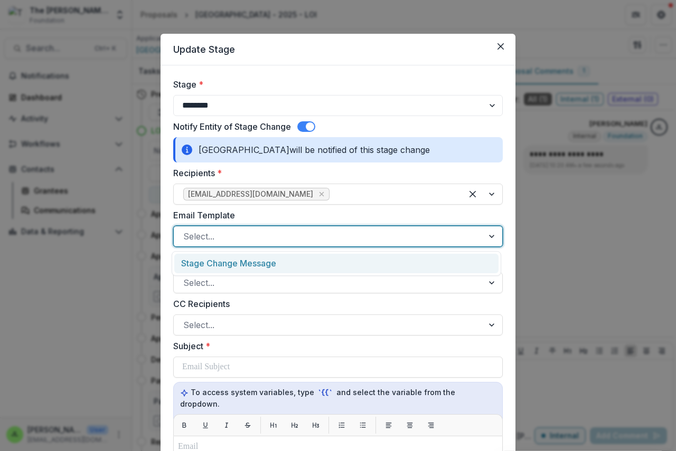
click at [233, 235] on div at bounding box center [328, 236] width 290 height 15
click at [231, 262] on div "Stage Change Message" at bounding box center [336, 264] width 324 height 20
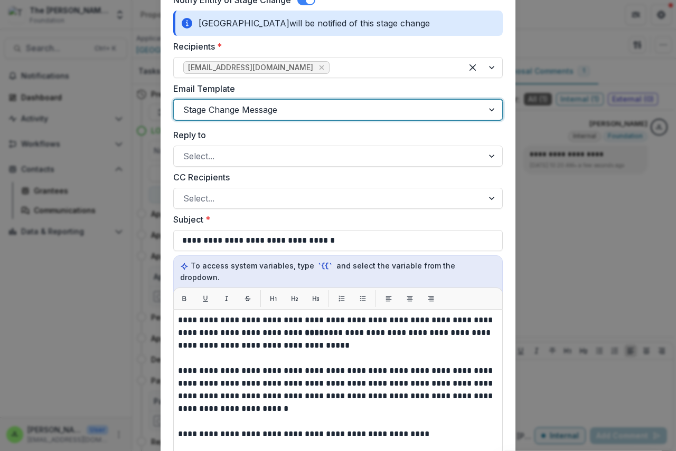
scroll to position [158, 0]
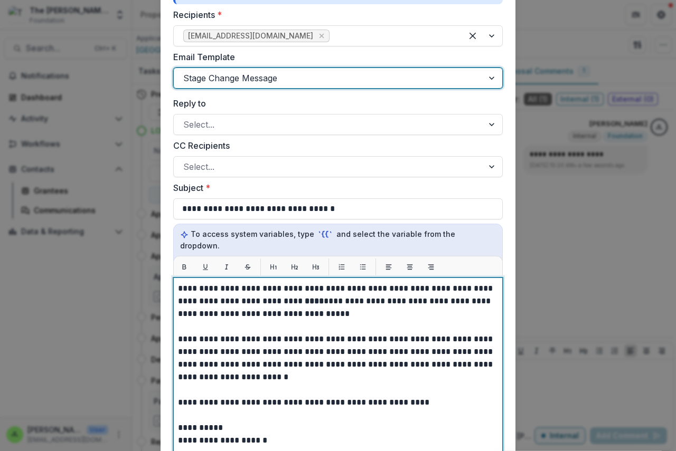
click at [305, 297] on strong "****" at bounding box center [314, 301] width 19 height 8
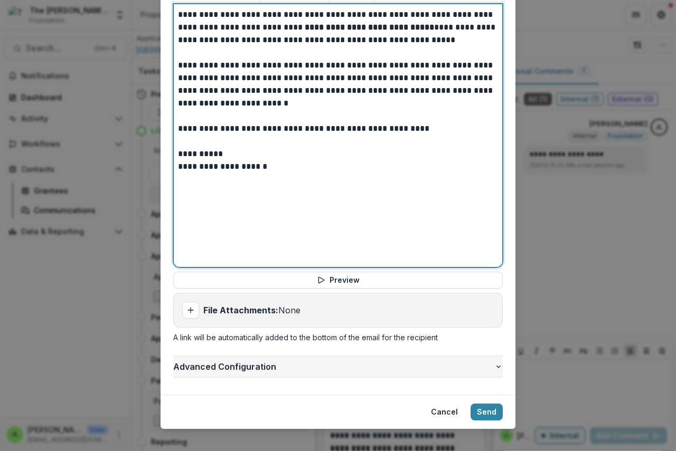
scroll to position [433, 0]
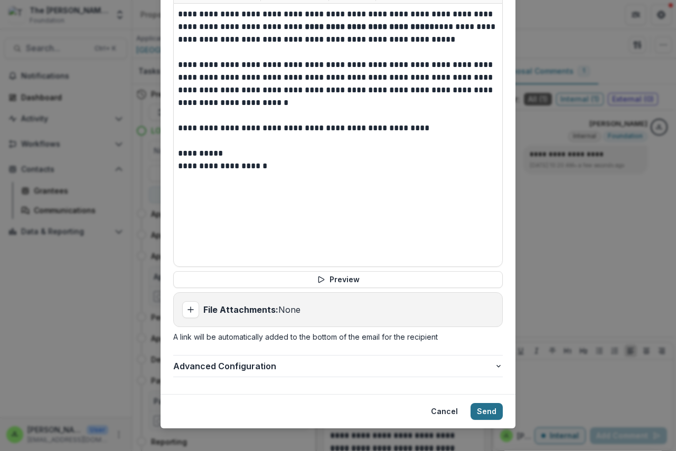
click at [481, 403] on button "Send" at bounding box center [486, 411] width 32 height 17
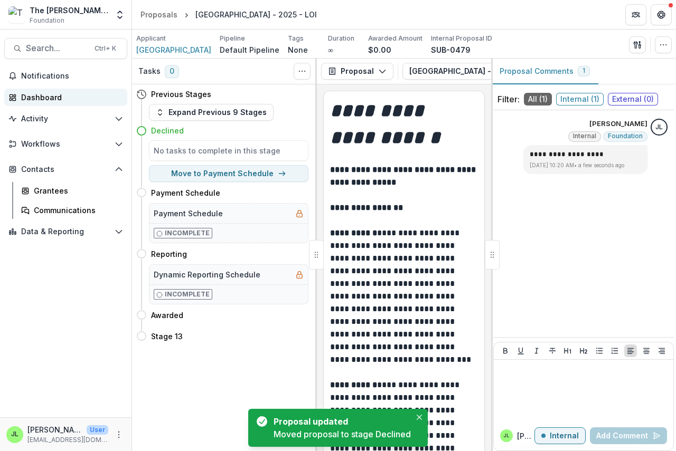
click at [29, 94] on div "Dashboard" at bounding box center [70, 97] width 98 height 11
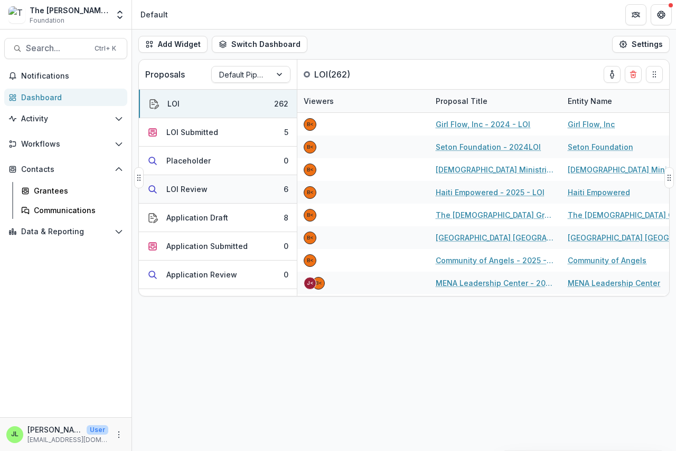
click at [183, 189] on div "LOI Review" at bounding box center [186, 189] width 41 height 11
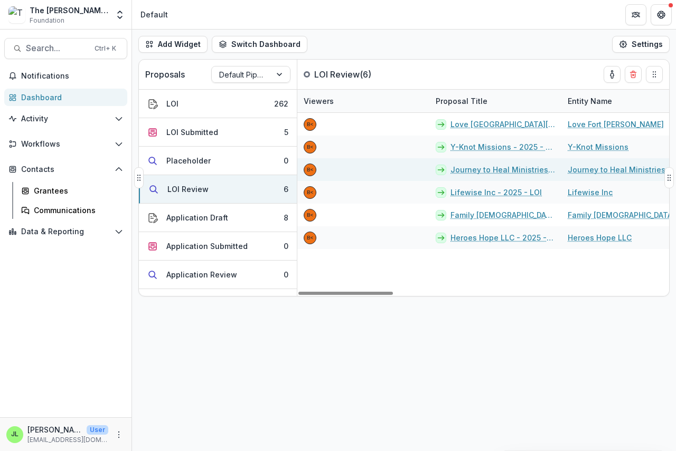
click at [468, 168] on link "Journey to Heal Ministries - 2025 - LOI" at bounding box center [502, 169] width 105 height 11
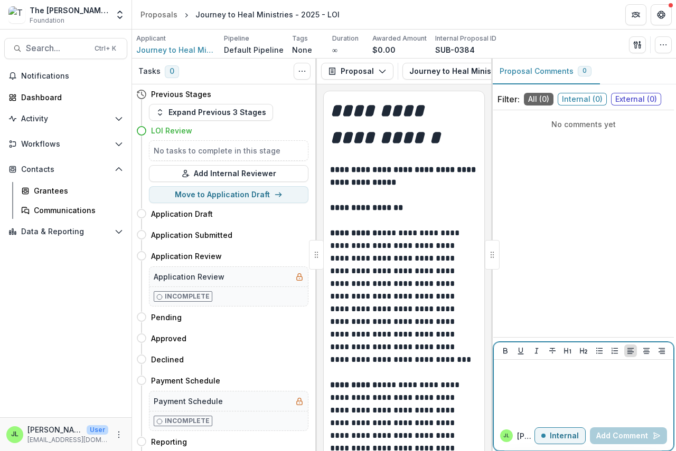
click at [500, 374] on p at bounding box center [583, 370] width 171 height 12
click at [599, 436] on button "Add Comment" at bounding box center [628, 436] width 77 height 17
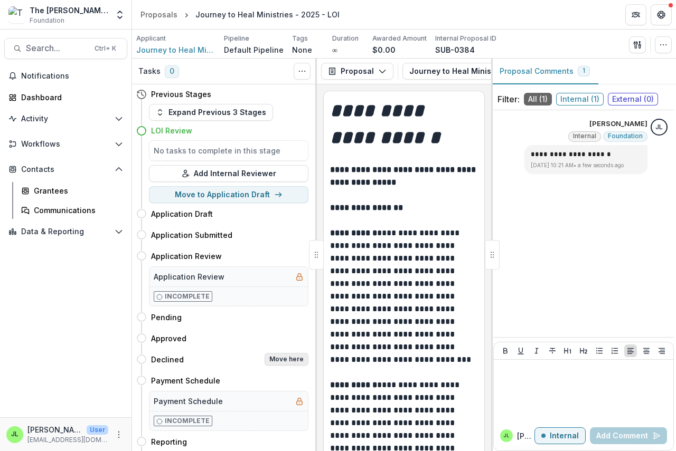
click at [290, 361] on button "Move here" at bounding box center [286, 359] width 44 height 13
select select "********"
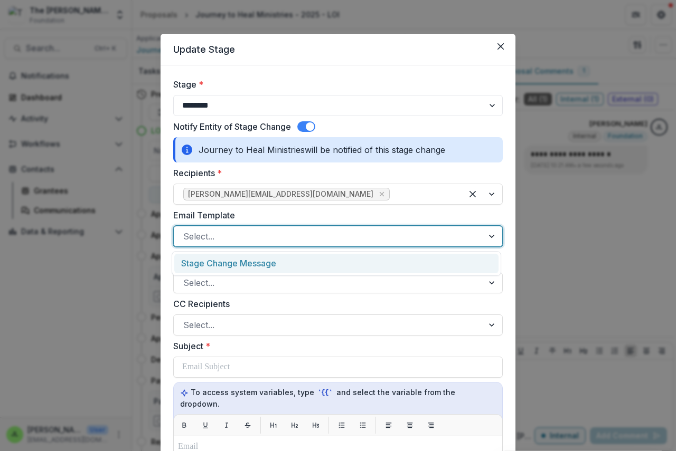
click at [226, 229] on div at bounding box center [328, 236] width 290 height 15
click at [240, 267] on div "Stage Change Message" at bounding box center [336, 264] width 324 height 20
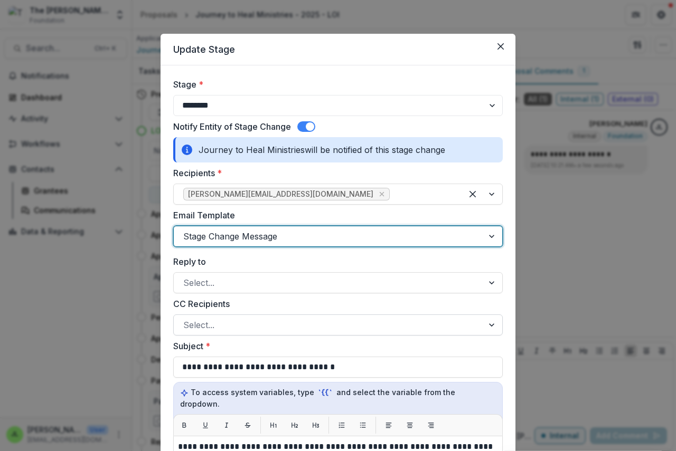
scroll to position [158, 0]
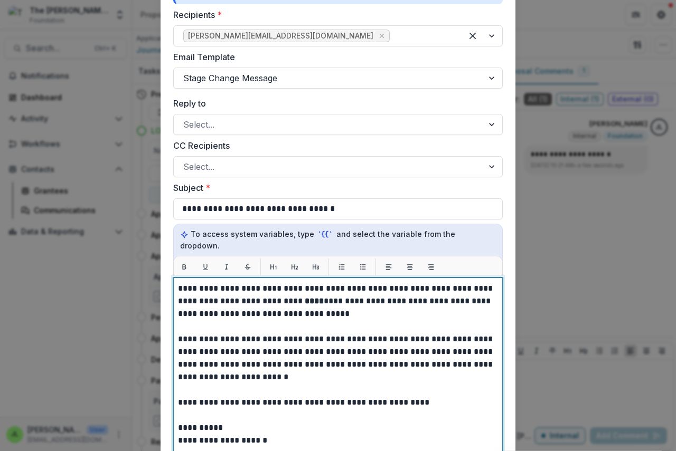
drag, startPoint x: 282, startPoint y: 290, endPoint x: 318, endPoint y: 311, distance: 41.4
click at [305, 297] on strong "****" at bounding box center [314, 301] width 19 height 8
click at [363, 297] on strong "**********" at bounding box center [362, 301] width 115 height 8
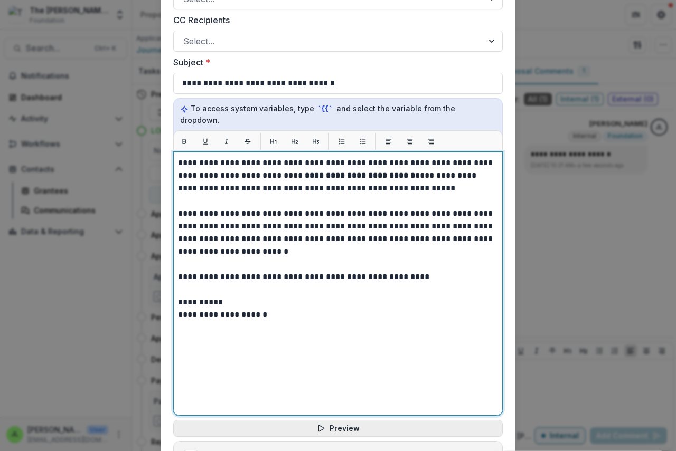
scroll to position [433, 0]
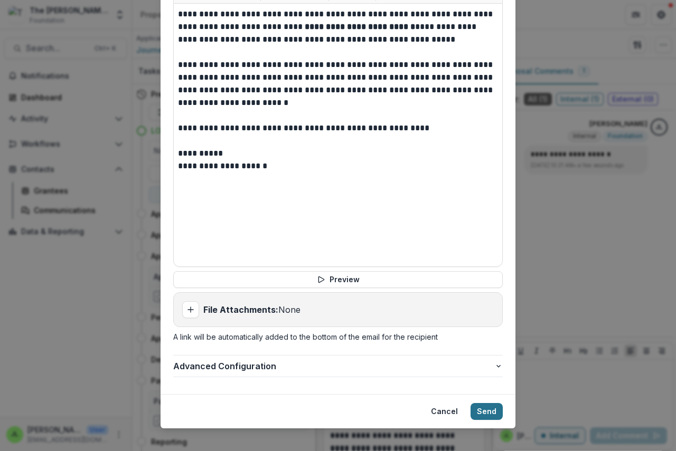
click at [480, 403] on button "Send" at bounding box center [486, 411] width 32 height 17
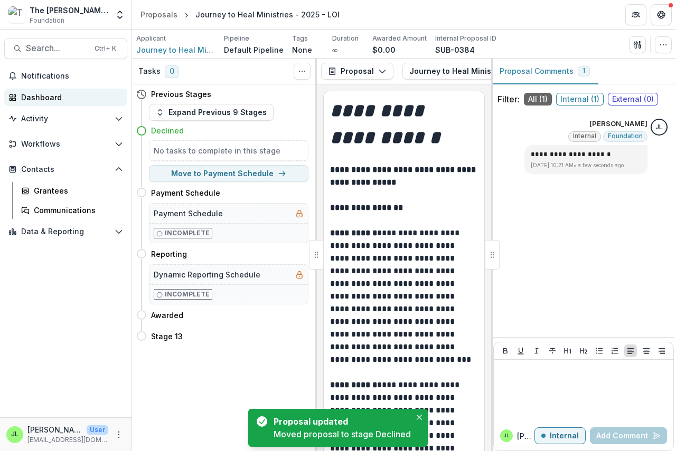
click at [35, 99] on div "Dashboard" at bounding box center [70, 97] width 98 height 11
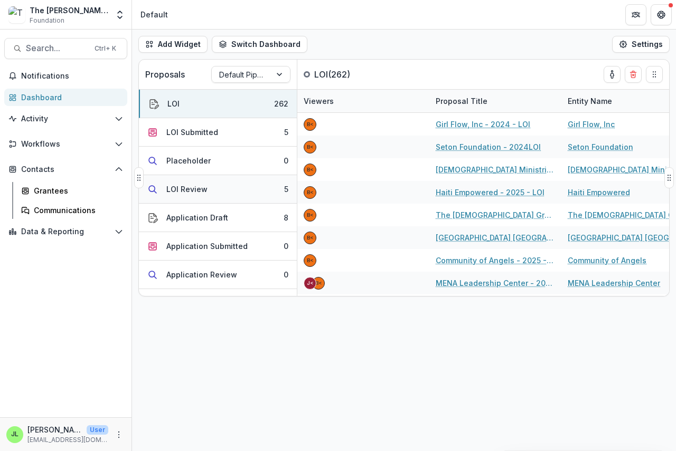
click at [184, 189] on div "LOI Review" at bounding box center [186, 189] width 41 height 11
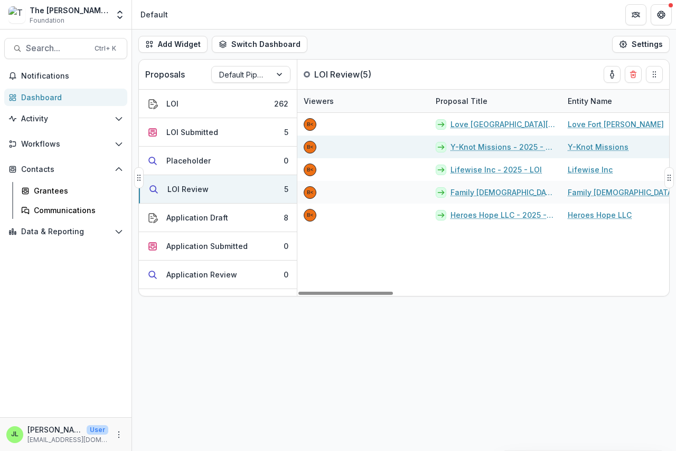
click at [480, 148] on link "Y-Knot Missions - 2025 - The [PERSON_NAME] Foundation Grant Proposal Application" at bounding box center [502, 146] width 105 height 11
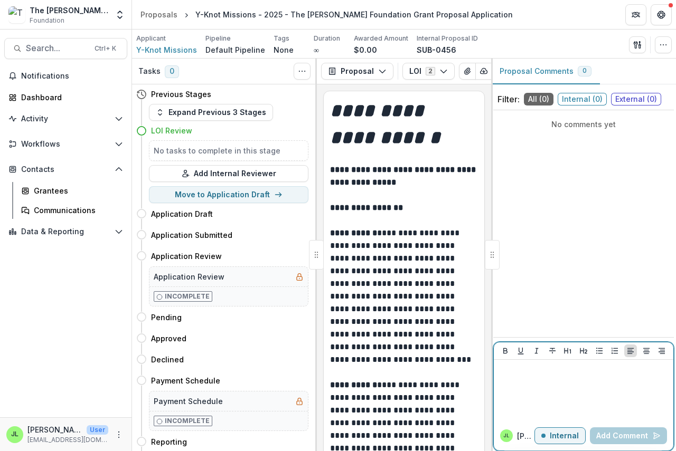
click at [515, 376] on div at bounding box center [583, 390] width 171 height 53
click at [618, 430] on button "Add Comment" at bounding box center [628, 436] width 77 height 17
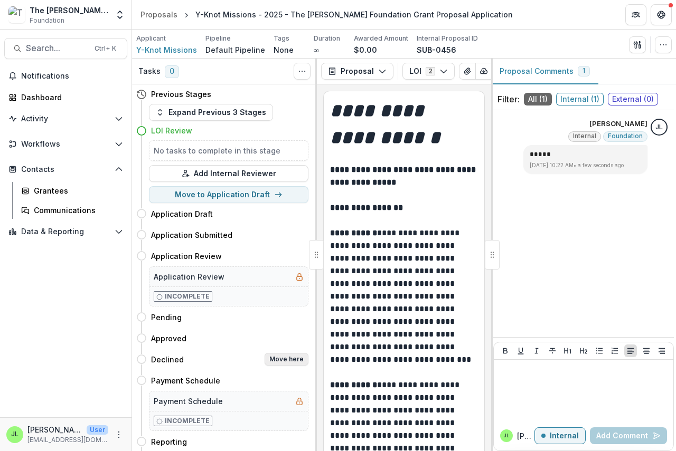
click at [277, 362] on button "Move here" at bounding box center [286, 359] width 44 height 13
select select "********"
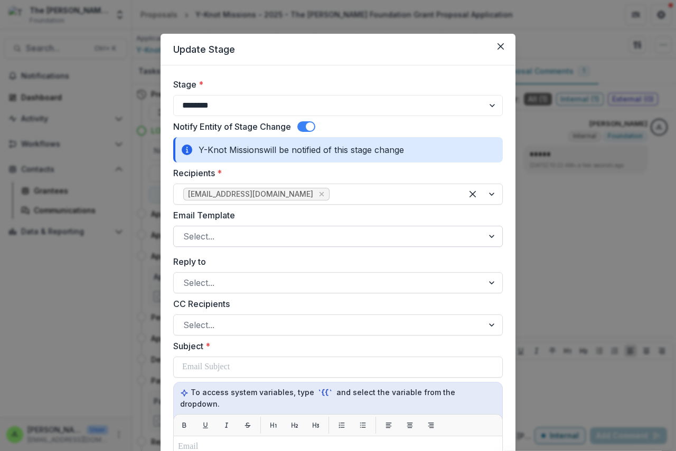
click at [217, 235] on div at bounding box center [328, 236] width 290 height 15
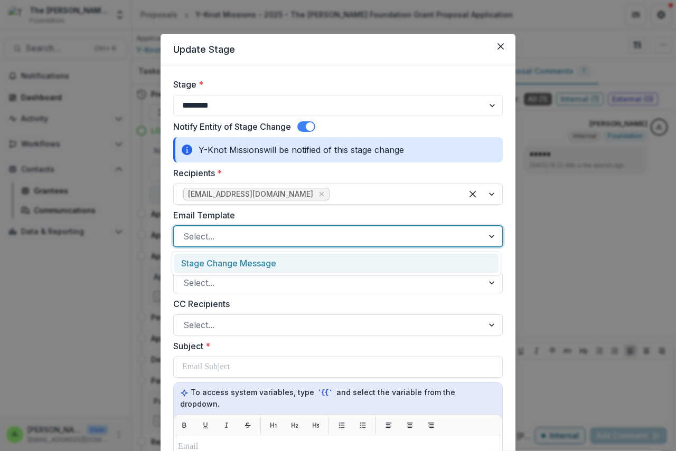
click at [220, 266] on div "Stage Change Message" at bounding box center [336, 264] width 324 height 20
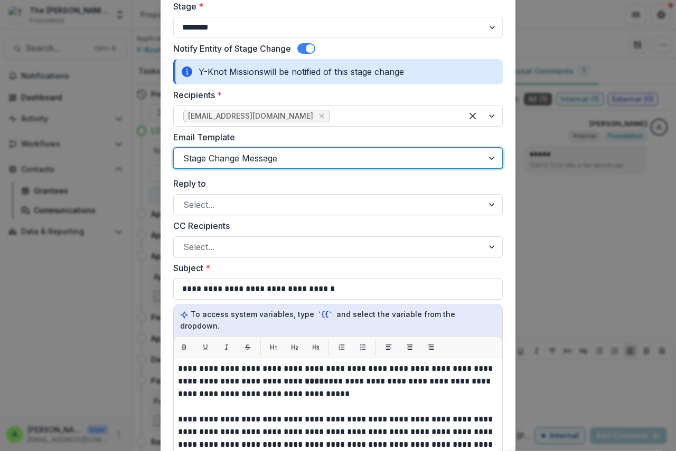
scroll to position [264, 0]
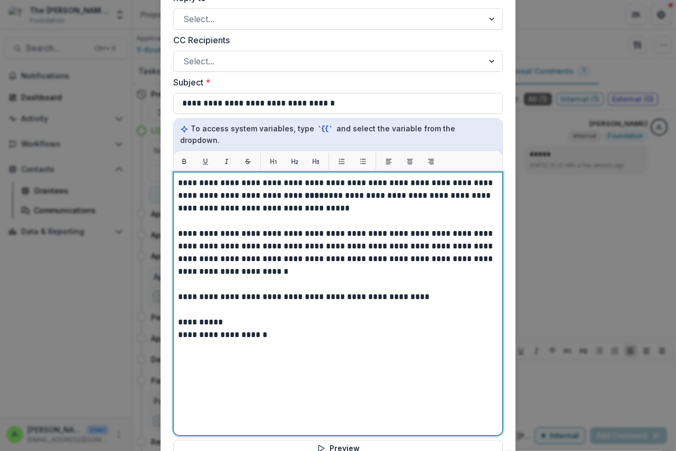
click at [305, 192] on strong "****" at bounding box center [314, 196] width 19 height 8
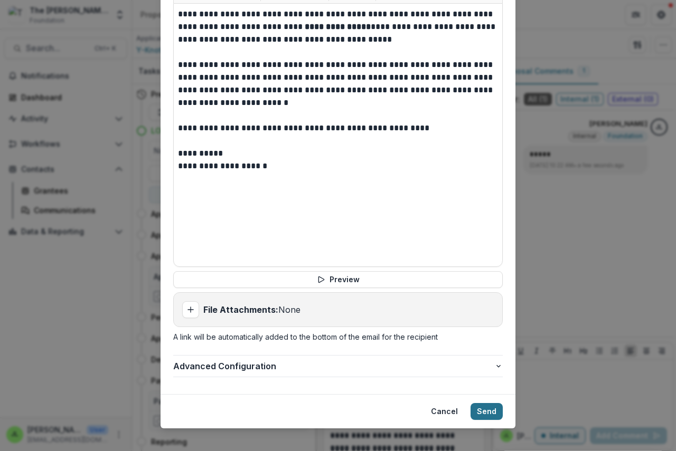
click at [485, 403] on button "Send" at bounding box center [486, 411] width 32 height 17
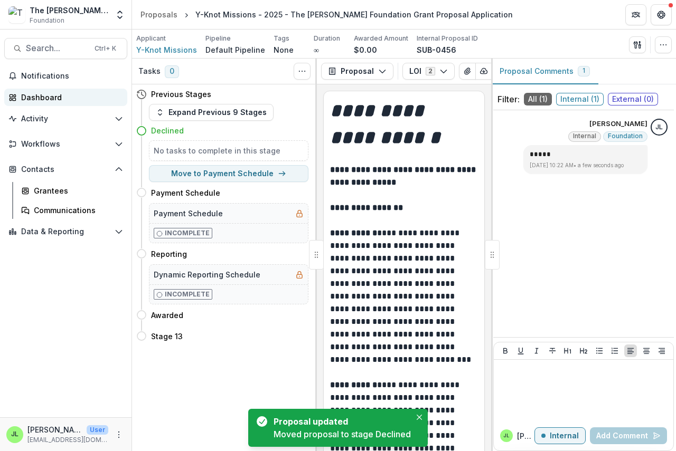
click at [43, 94] on div "Dashboard" at bounding box center [70, 97] width 98 height 11
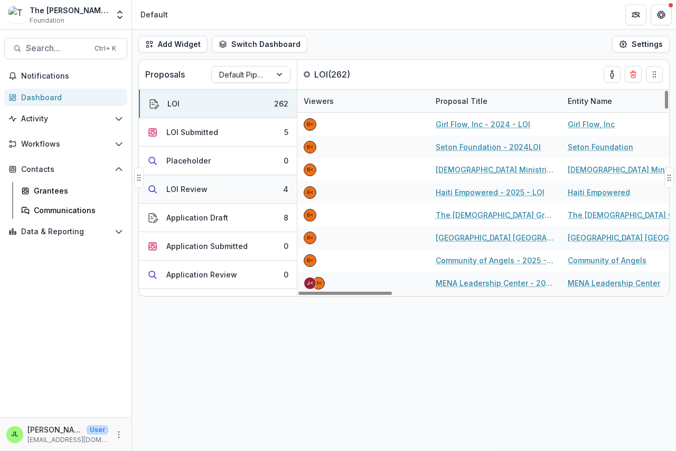
click at [178, 189] on div "LOI Review" at bounding box center [186, 189] width 41 height 11
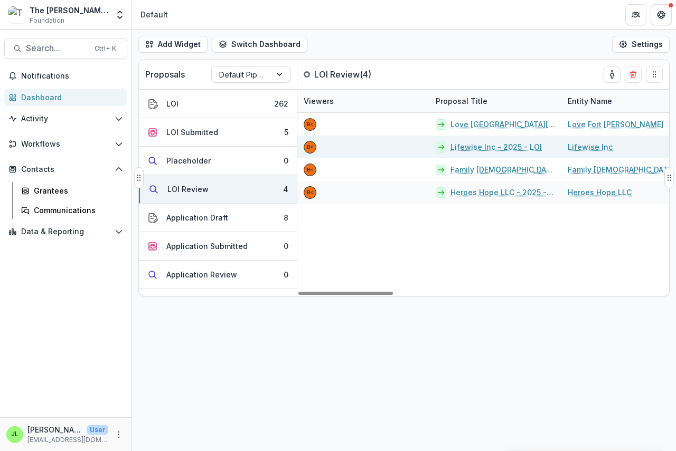
click at [481, 146] on link "Lifewise Inc - 2025 - LOI" at bounding box center [495, 146] width 91 height 11
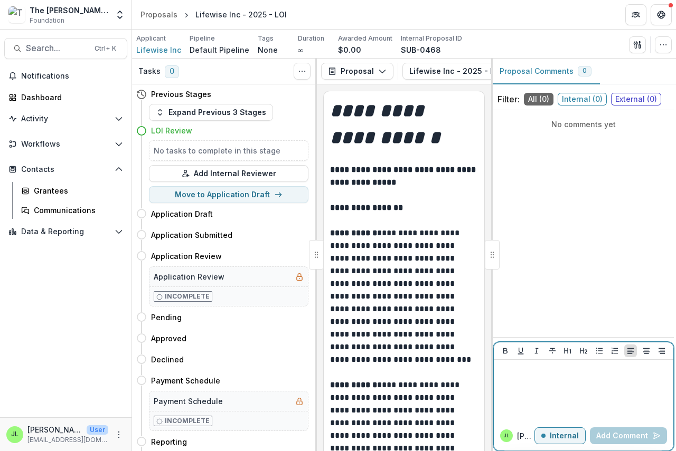
click at [510, 376] on div at bounding box center [583, 390] width 171 height 53
click at [593, 437] on button "Add Comment" at bounding box center [628, 436] width 77 height 17
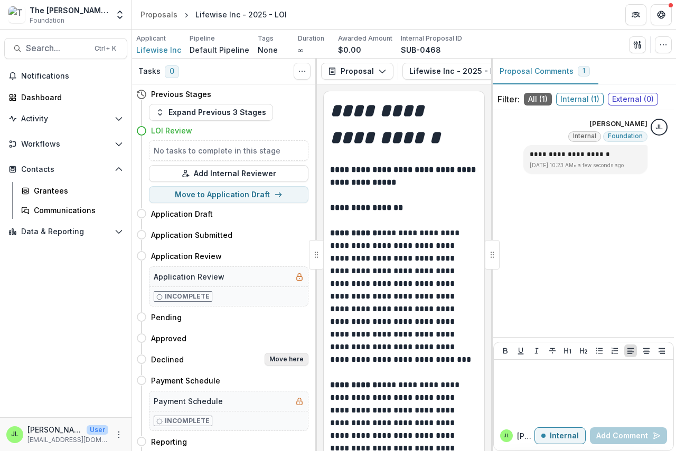
click at [288, 357] on button "Move here" at bounding box center [286, 359] width 44 height 13
select select "********"
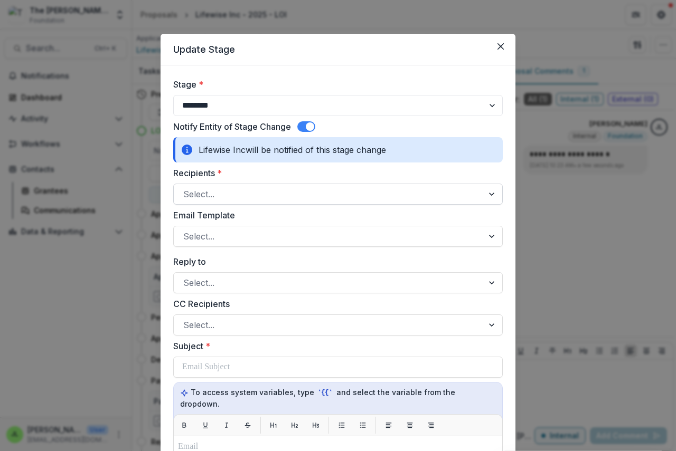
click at [197, 194] on div at bounding box center [328, 194] width 290 height 15
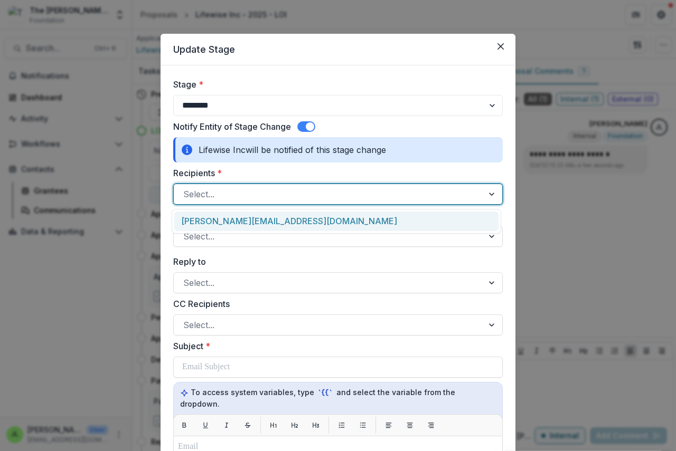
click at [200, 222] on div "[PERSON_NAME][EMAIL_ADDRESS][DOMAIN_NAME]" at bounding box center [336, 222] width 324 height 20
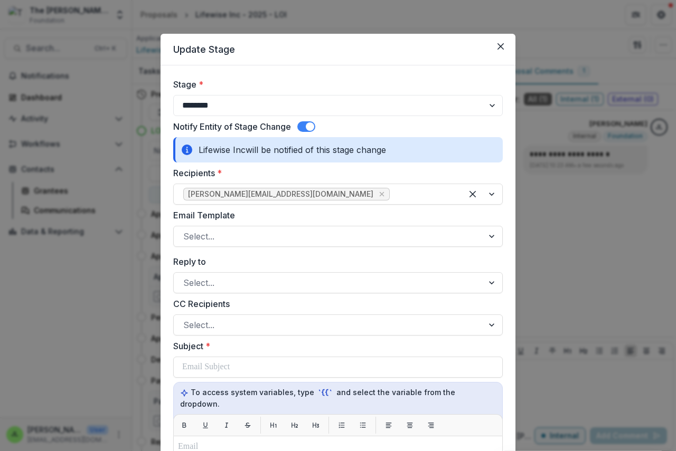
click at [208, 220] on label "Email Template" at bounding box center [334, 215] width 323 height 13
click at [186, 230] on input "Email Template" at bounding box center [184, 236] width 3 height 13
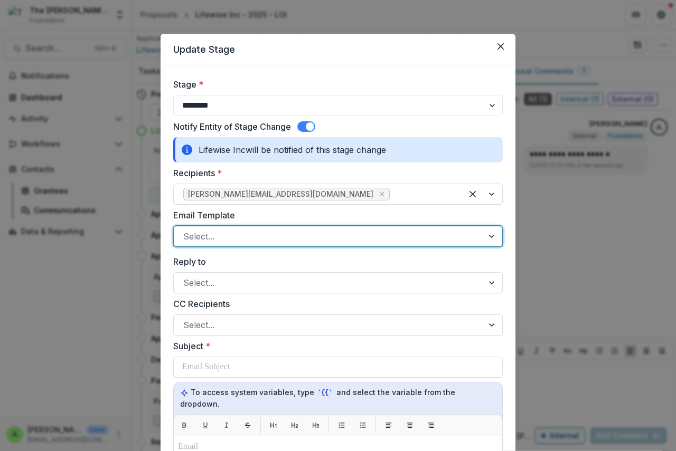
click at [205, 235] on div at bounding box center [328, 236] width 290 height 15
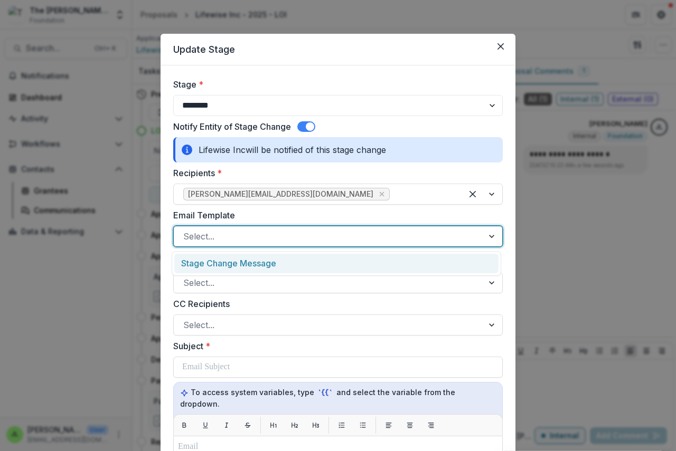
click at [211, 264] on div "Stage Change Message" at bounding box center [336, 264] width 324 height 20
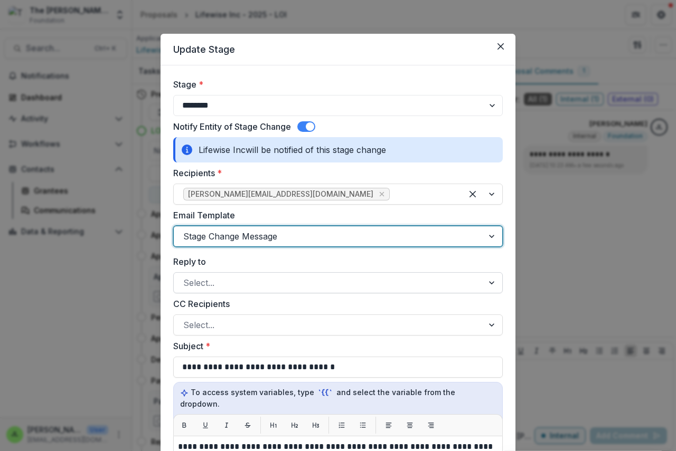
scroll to position [264, 0]
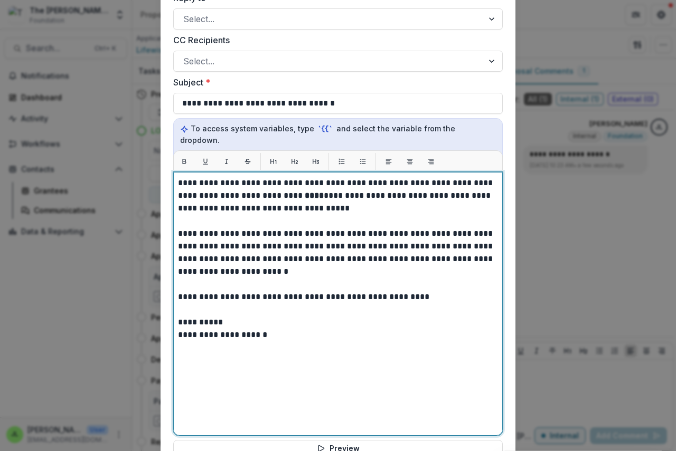
click at [305, 192] on strong "****" at bounding box center [314, 196] width 19 height 8
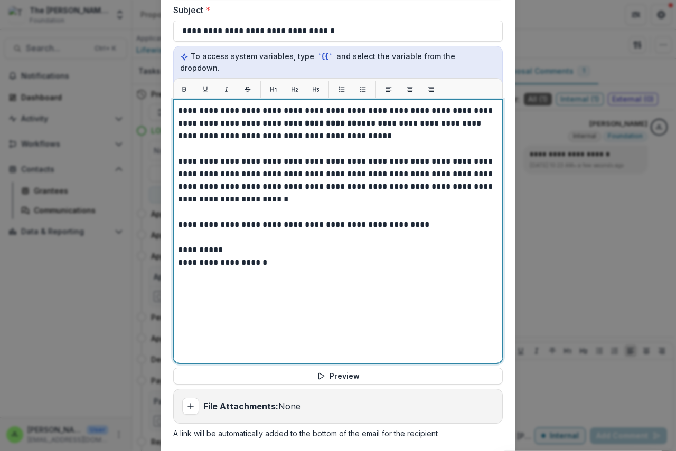
scroll to position [433, 0]
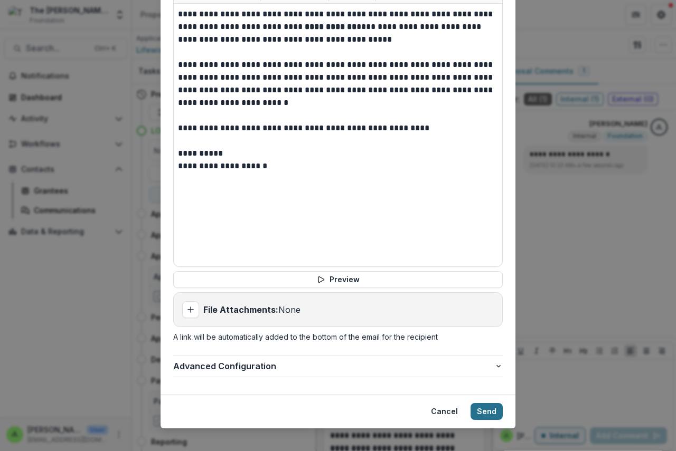
click at [482, 404] on button "Send" at bounding box center [486, 411] width 32 height 17
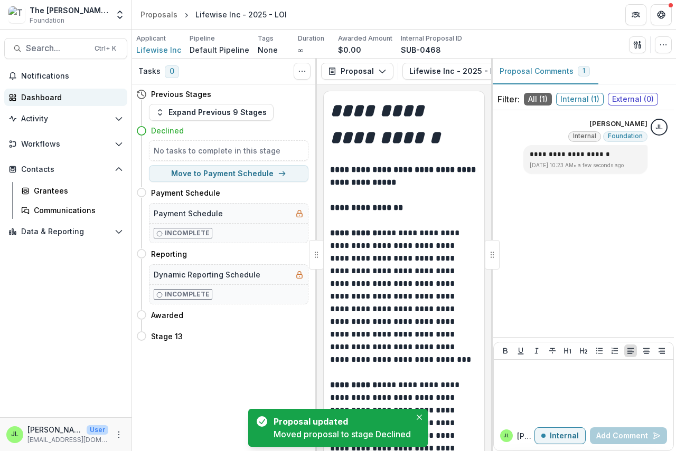
click at [43, 96] on div "Dashboard" at bounding box center [70, 97] width 98 height 11
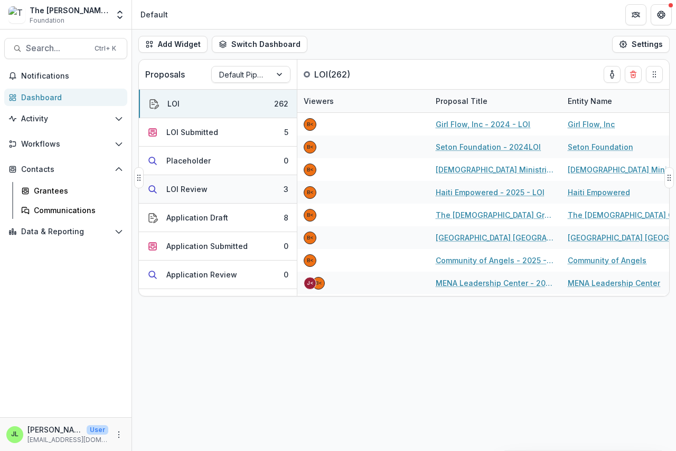
click at [179, 188] on div "LOI Review" at bounding box center [186, 189] width 41 height 11
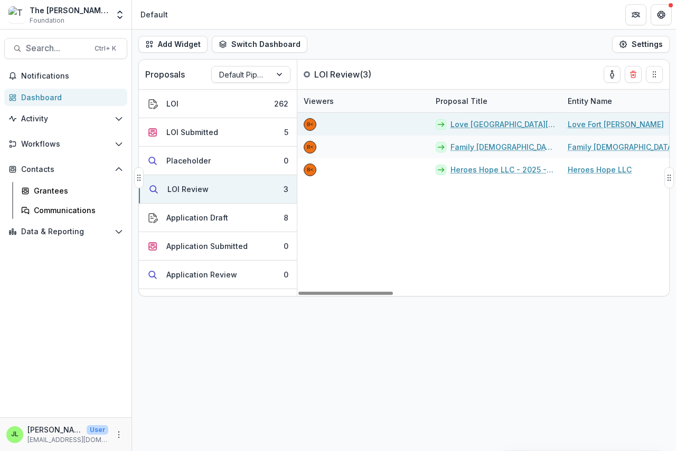
click at [490, 130] on div "Love [GEOGRAPHIC_DATA][PERSON_NAME] - 2025 - LOI" at bounding box center [495, 124] width 132 height 23
click at [478, 122] on link "Love [GEOGRAPHIC_DATA][PERSON_NAME] - 2025 - LOI" at bounding box center [502, 124] width 105 height 11
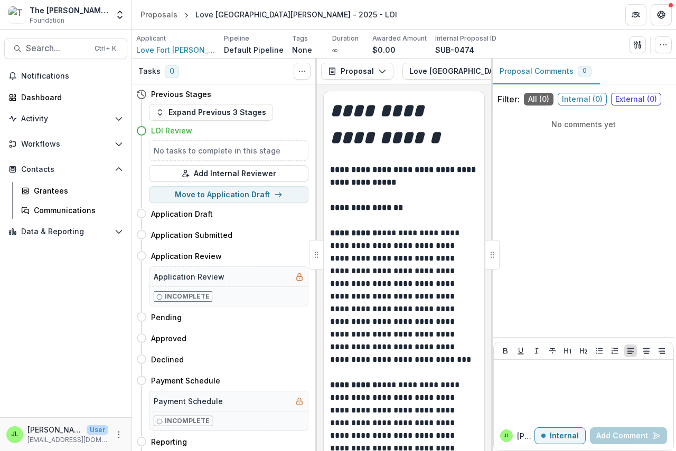
scroll to position [53, 0]
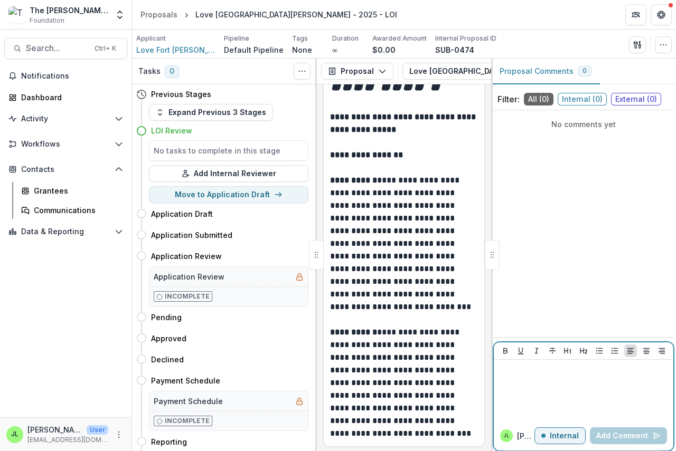
click at [509, 369] on p at bounding box center [583, 370] width 171 height 12
click at [617, 434] on button "Add Comment" at bounding box center [628, 436] width 77 height 17
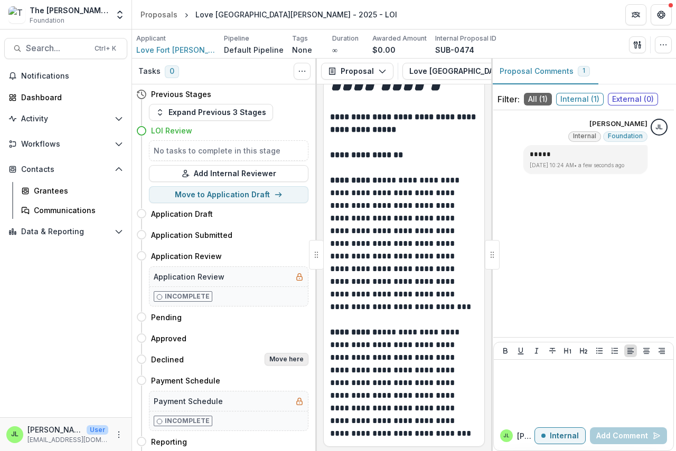
click at [275, 358] on button "Move here" at bounding box center [286, 359] width 44 height 13
select select "********"
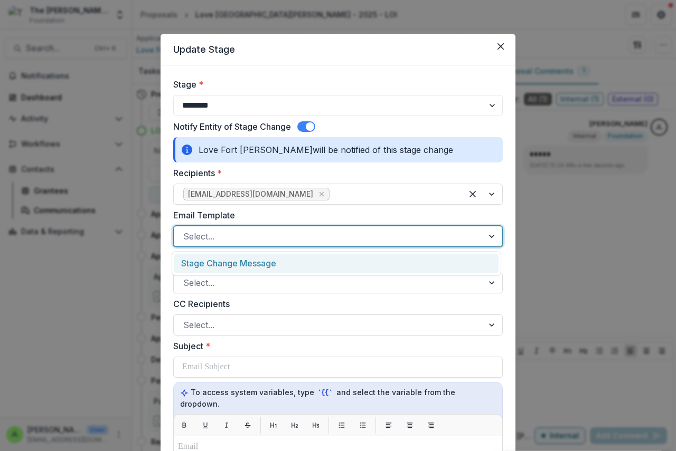
click at [202, 241] on div at bounding box center [328, 236] width 290 height 15
click at [202, 264] on div "Stage Change Message" at bounding box center [336, 264] width 324 height 20
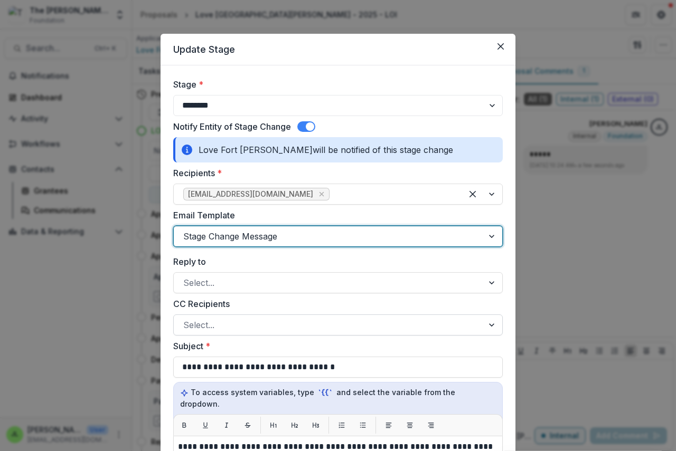
scroll to position [211, 0]
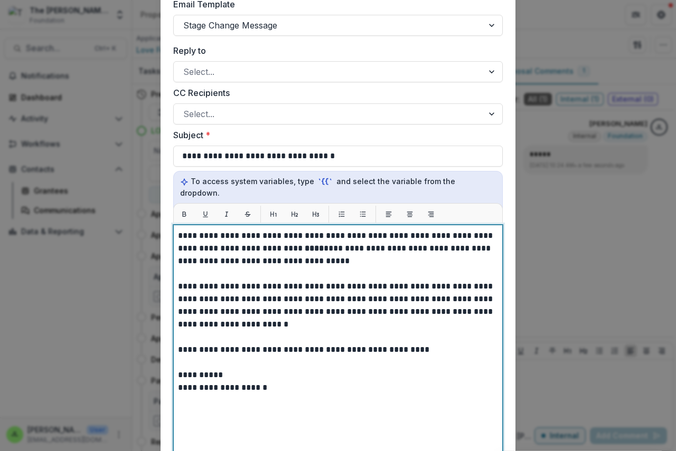
click at [305, 244] on strong "****" at bounding box center [314, 248] width 19 height 8
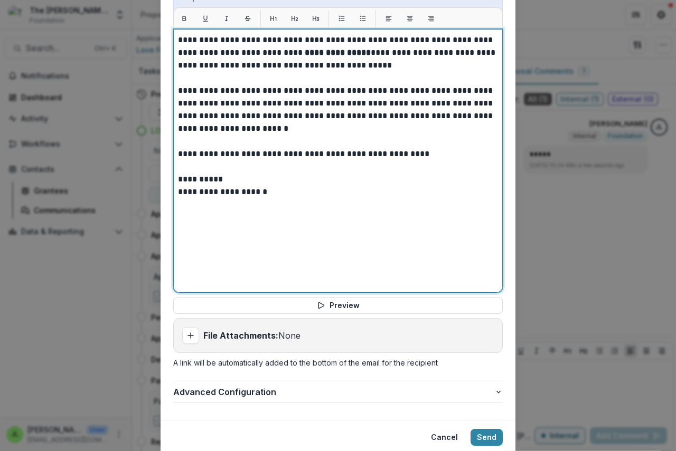
scroll to position [433, 0]
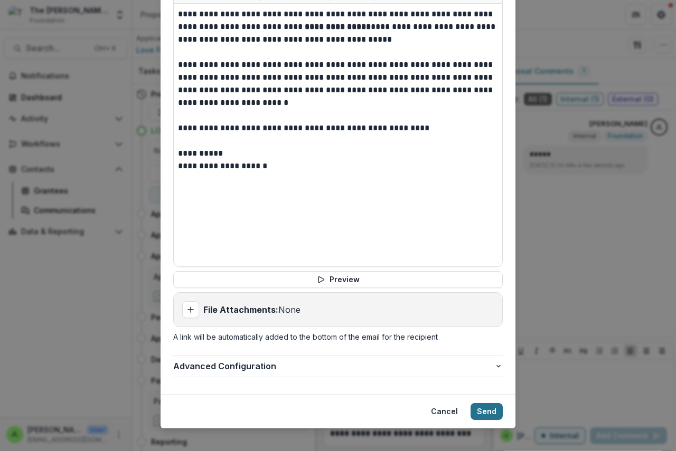
click at [487, 403] on button "Send" at bounding box center [486, 411] width 32 height 17
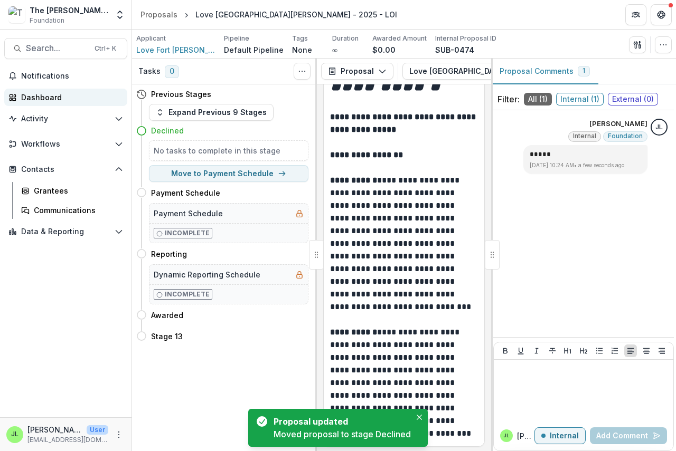
click at [44, 94] on div "Dashboard" at bounding box center [70, 97] width 98 height 11
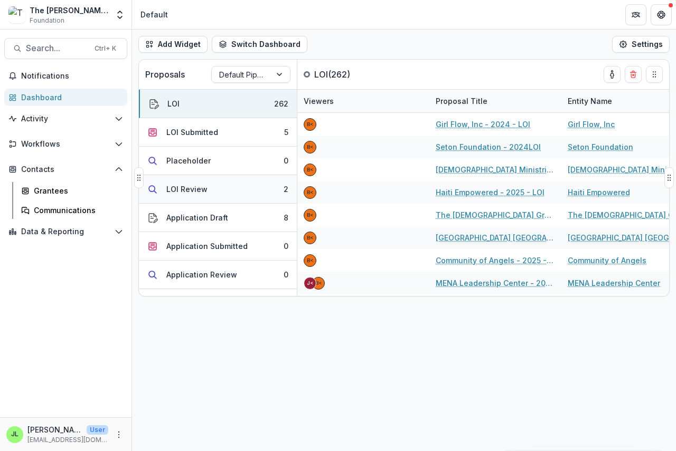
click at [182, 189] on div "LOI Review" at bounding box center [186, 189] width 41 height 11
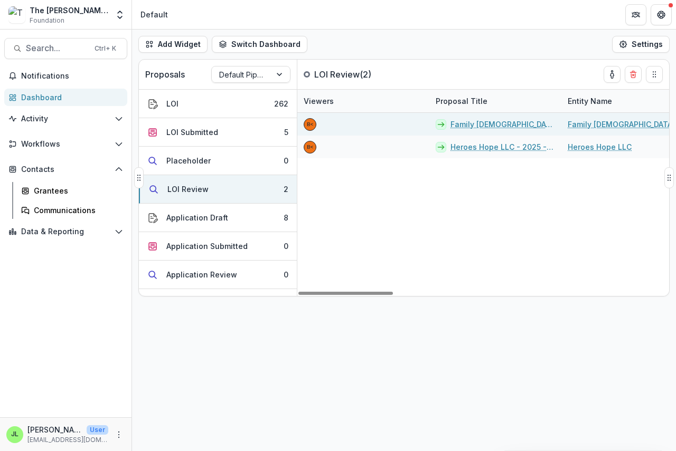
click at [472, 125] on link "Family [DEMOGRAPHIC_DATA] Inc. - 2025 - LOI" at bounding box center [502, 124] width 105 height 11
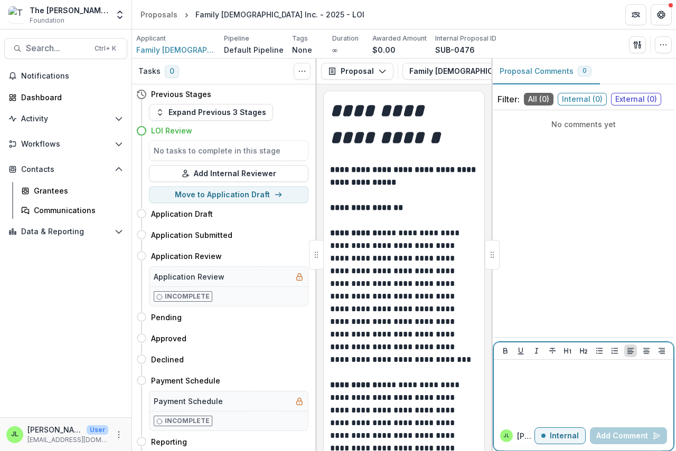
click at [504, 371] on p at bounding box center [583, 370] width 171 height 12
click at [601, 438] on button "Add Comment" at bounding box center [628, 436] width 77 height 17
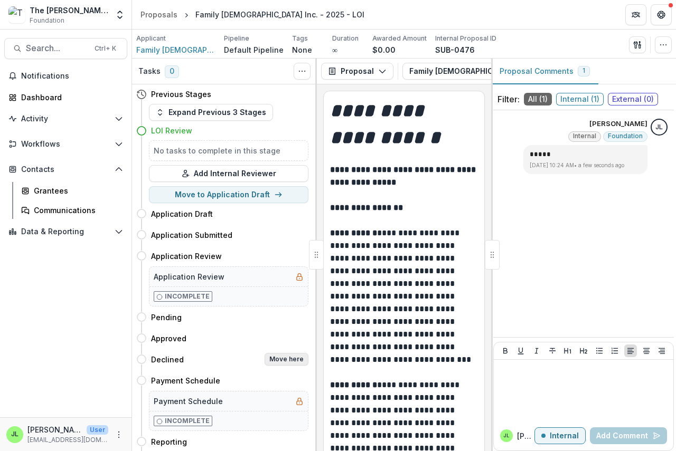
click at [291, 359] on button "Move here" at bounding box center [286, 359] width 44 height 13
select select "********"
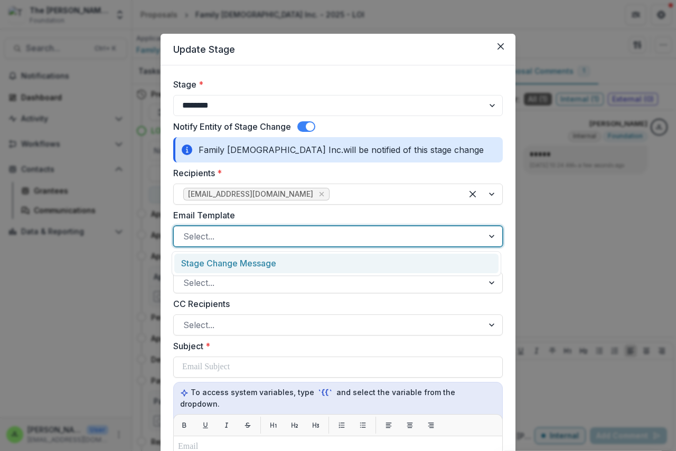
click at [206, 235] on div at bounding box center [328, 236] width 290 height 15
click at [217, 261] on div "Stage Change Message" at bounding box center [336, 264] width 324 height 20
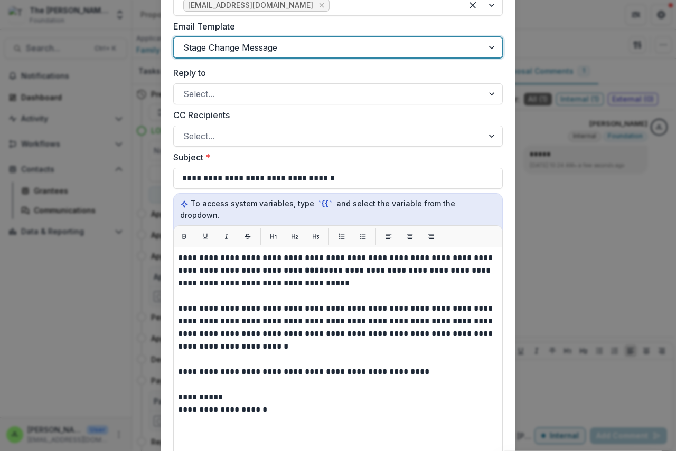
scroll to position [317, 0]
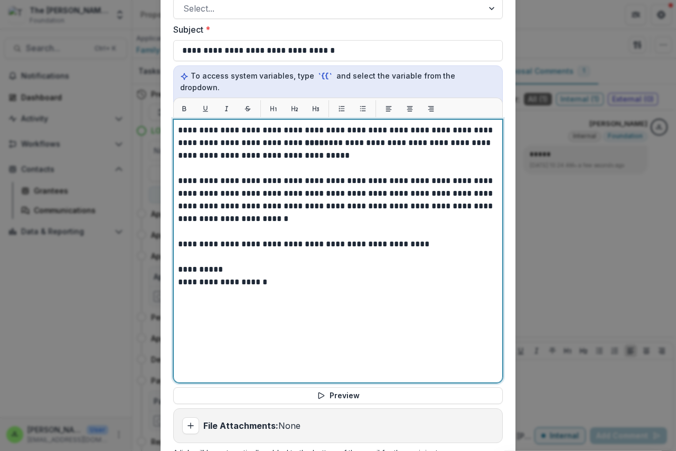
click at [305, 139] on strong "****" at bounding box center [314, 143] width 19 height 8
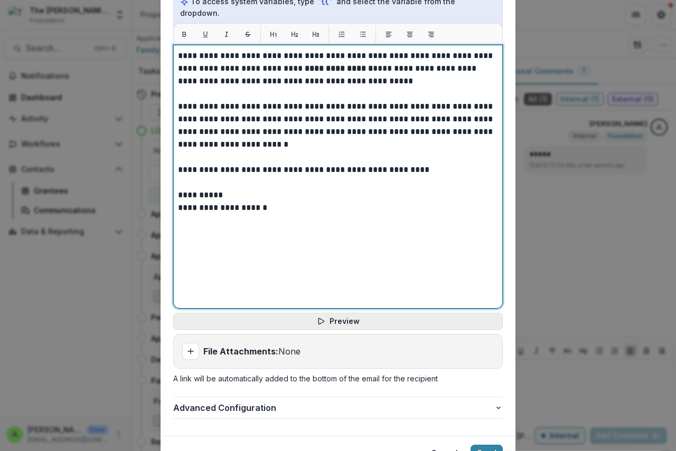
scroll to position [433, 0]
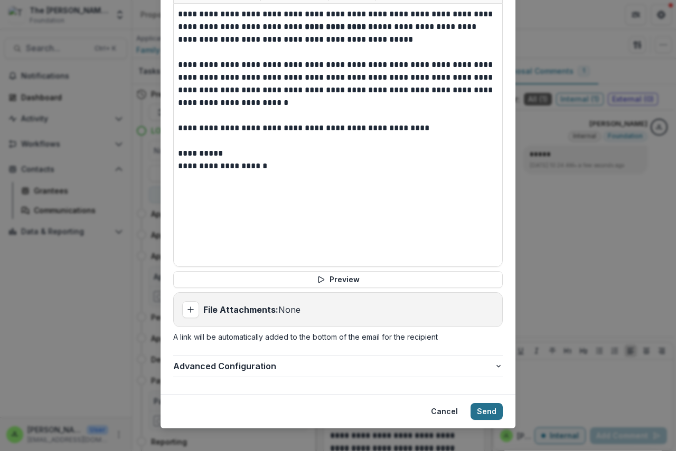
click at [483, 403] on button "Send" at bounding box center [486, 411] width 32 height 17
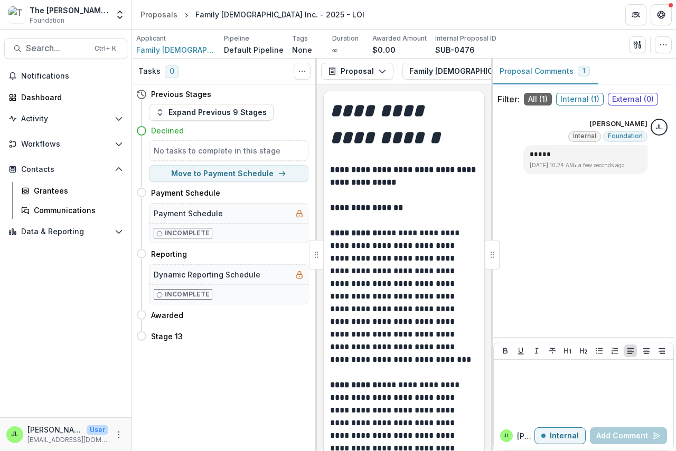
scroll to position [53, 0]
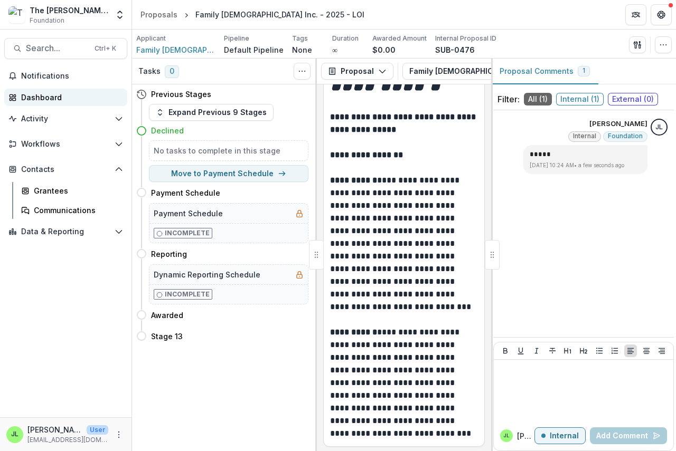
click at [35, 98] on div "Dashboard" at bounding box center [70, 97] width 98 height 11
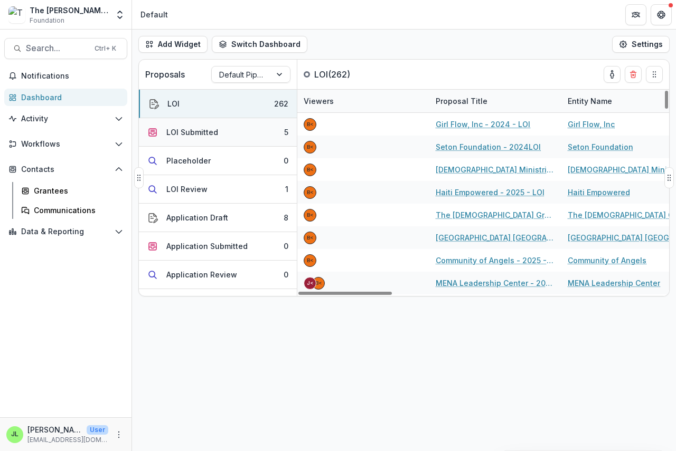
click at [186, 134] on div "LOI Submitted" at bounding box center [192, 132] width 52 height 11
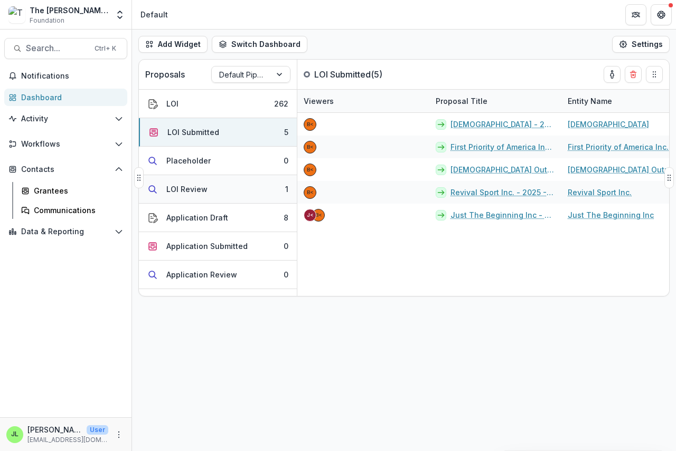
click at [182, 193] on div "LOI Review" at bounding box center [186, 189] width 41 height 11
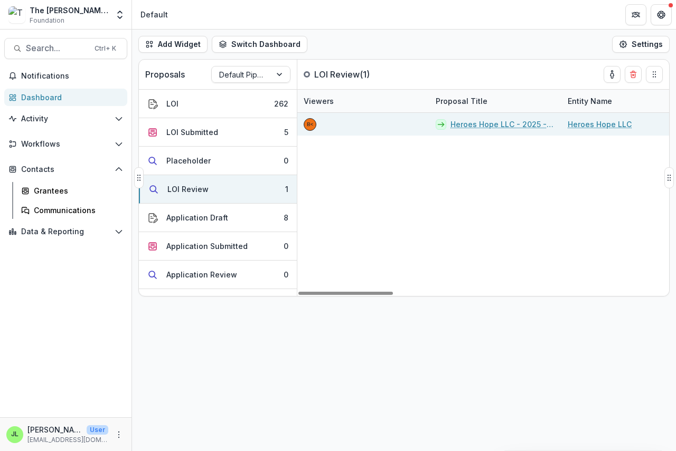
click at [498, 122] on link "Heroes Hope LLC - 2025 - LOI" at bounding box center [502, 124] width 105 height 11
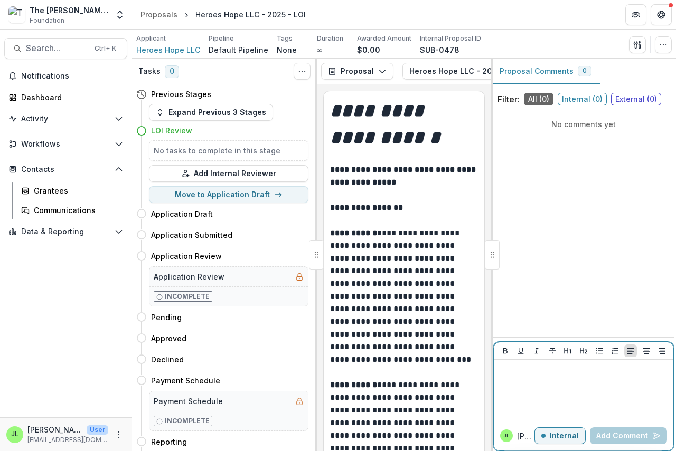
click at [501, 385] on div at bounding box center [583, 390] width 171 height 53
click at [615, 434] on button "Add Comment" at bounding box center [628, 436] width 77 height 17
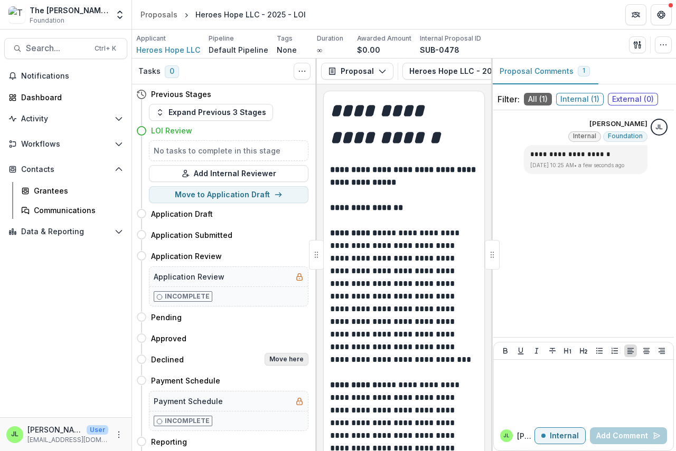
click at [279, 359] on button "Move here" at bounding box center [286, 359] width 44 height 13
select select "********"
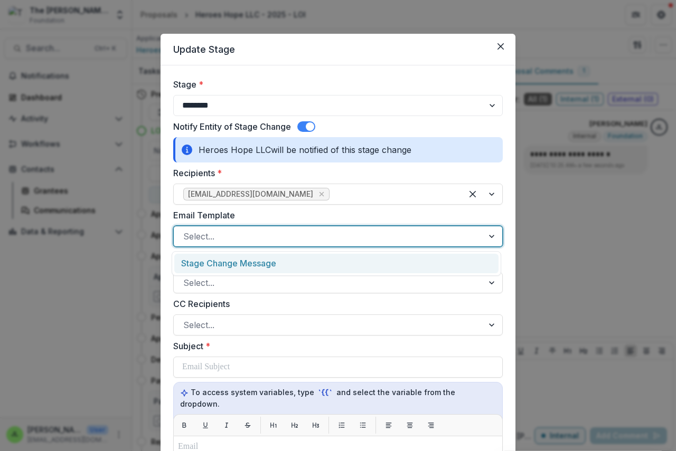
click at [234, 234] on div at bounding box center [328, 236] width 290 height 15
click at [244, 268] on div "Stage Change Message" at bounding box center [336, 264] width 324 height 20
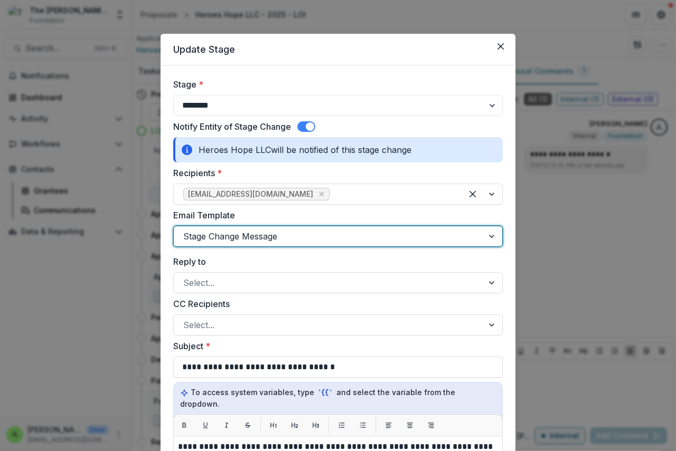
scroll to position [264, 0]
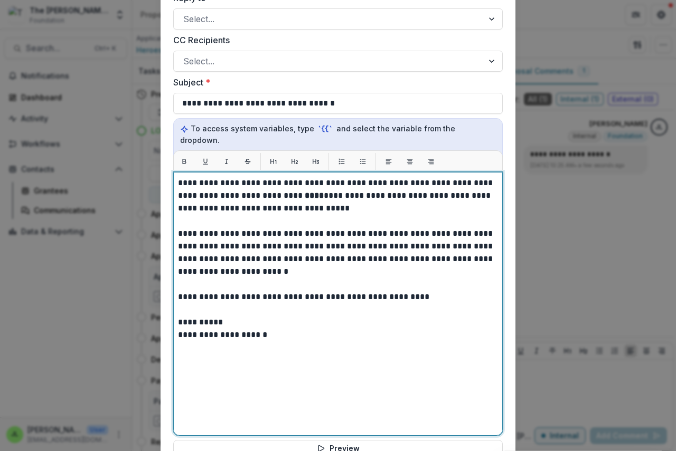
click at [305, 192] on strong "****" at bounding box center [314, 196] width 19 height 8
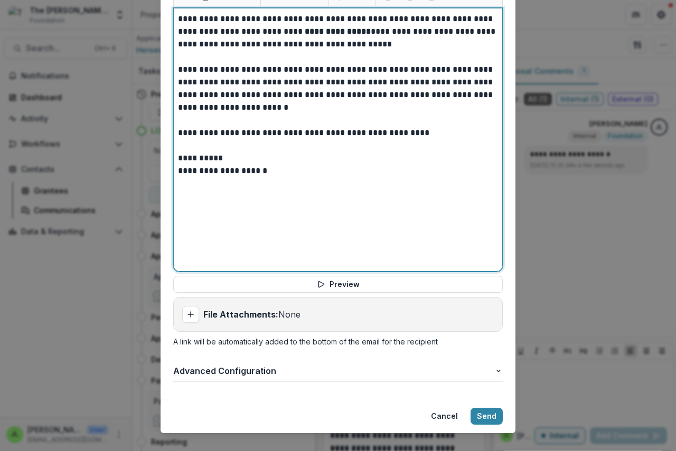
scroll to position [433, 0]
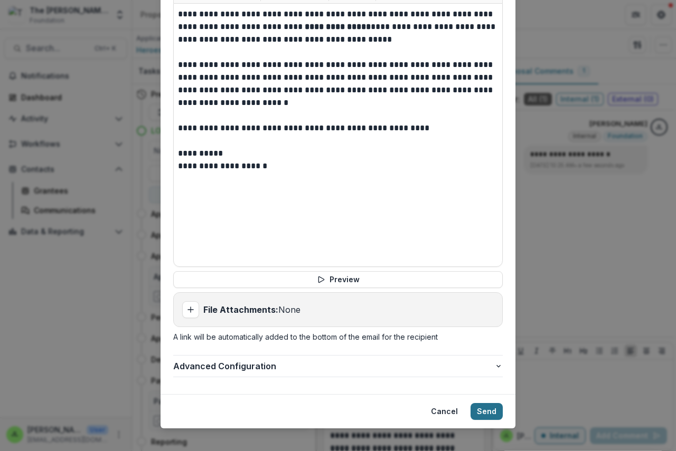
click at [477, 404] on button "Send" at bounding box center [486, 411] width 32 height 17
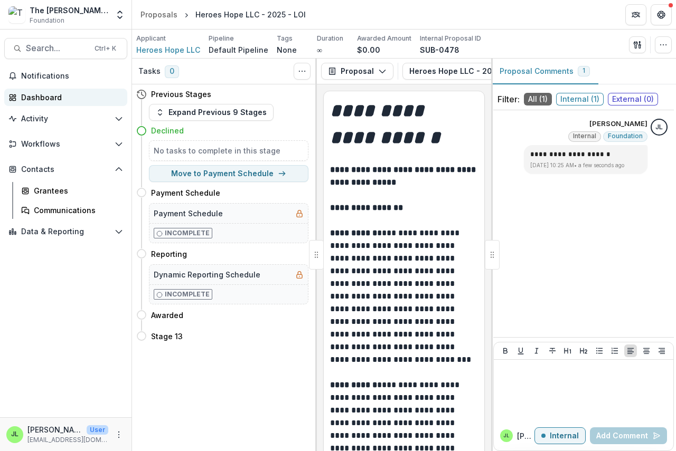
click at [33, 89] on link "Dashboard" at bounding box center [65, 97] width 123 height 17
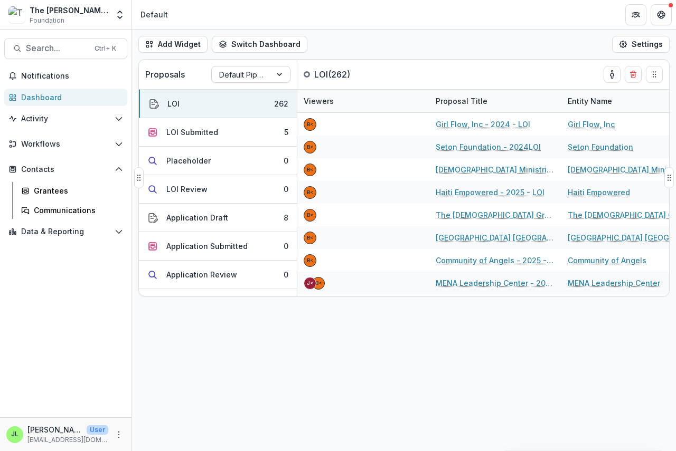
click at [243, 74] on div at bounding box center [241, 74] width 44 height 13
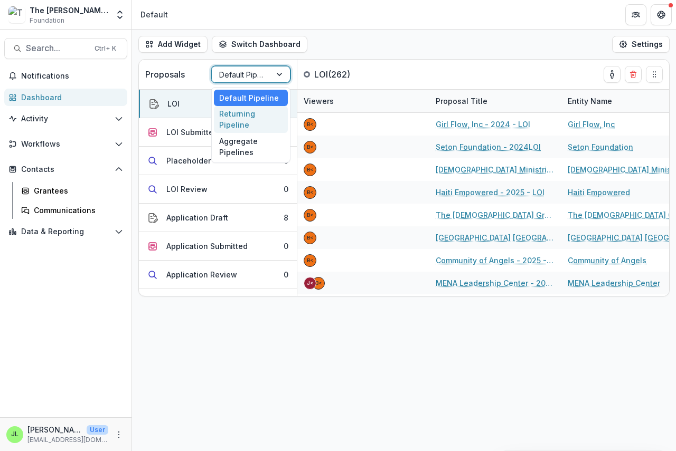
click at [244, 128] on div "Returning Pipeline" at bounding box center [251, 119] width 74 height 27
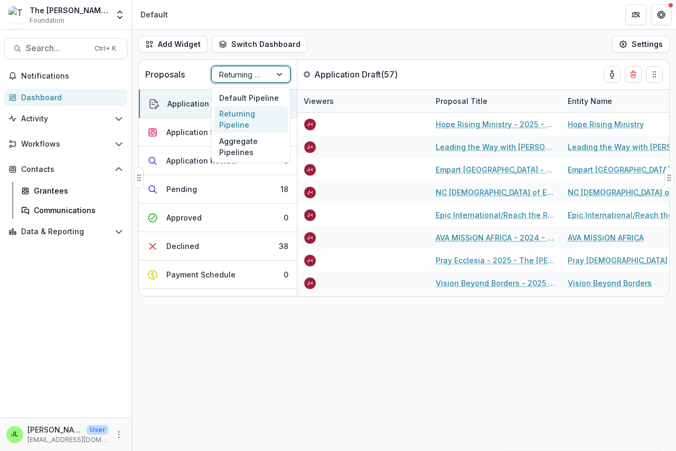
click at [262, 74] on div at bounding box center [241, 74] width 44 height 13
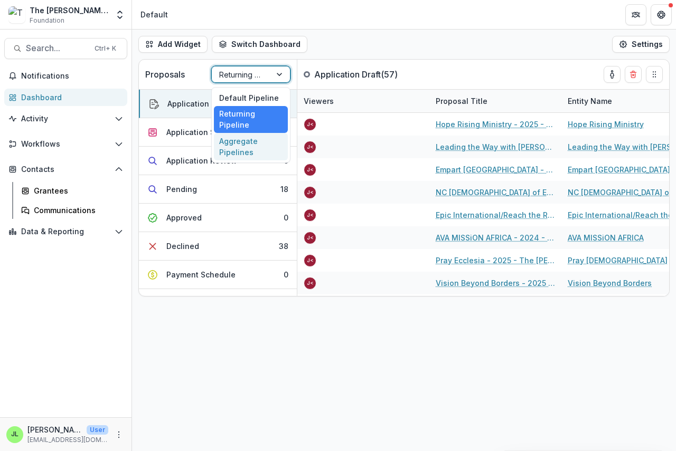
click at [240, 155] on div "Aggregate Pipelines" at bounding box center [251, 146] width 74 height 27
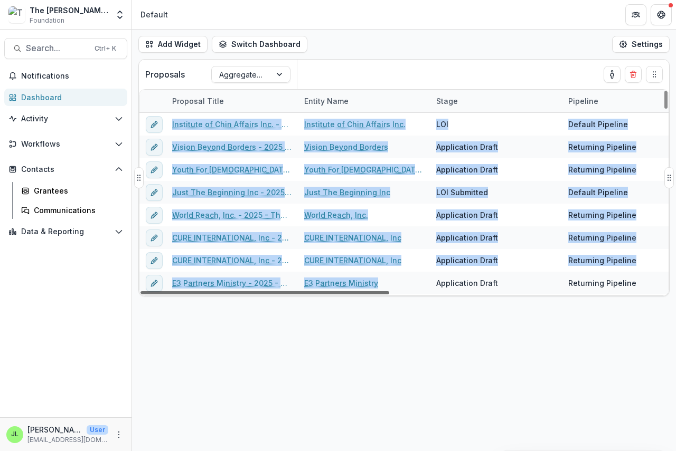
drag, startPoint x: 334, startPoint y: 296, endPoint x: 374, endPoint y: 293, distance: 40.2
click at [391, 293] on div "Proposal Title Entity Name Stage Pipeline Proposal Tags Funding Requested Creat…" at bounding box center [404, 192] width 530 height 207
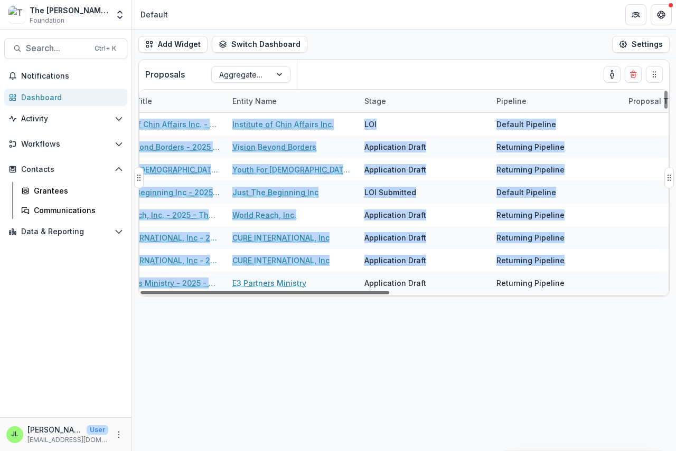
drag, startPoint x: 361, startPoint y: 295, endPoint x: 378, endPoint y: 291, distance: 17.8
click at [389, 291] on div at bounding box center [264, 292] width 249 height 3
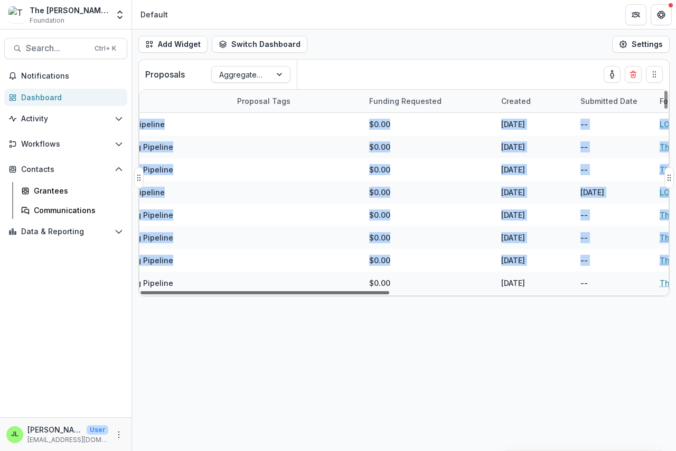
scroll to position [0, 580]
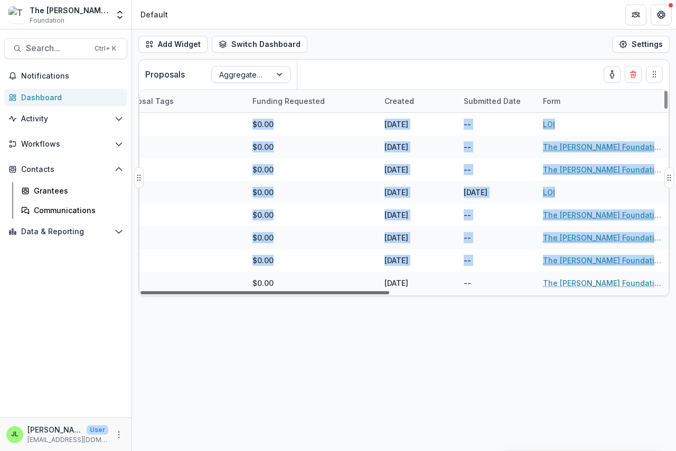
drag, startPoint x: 376, startPoint y: 292, endPoint x: 626, endPoint y: 314, distance: 250.6
click at [389, 295] on div at bounding box center [264, 292] width 249 height 3
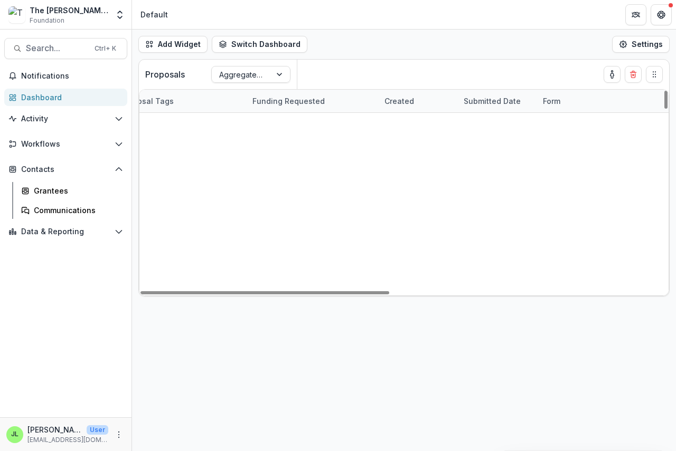
scroll to position [475, 580]
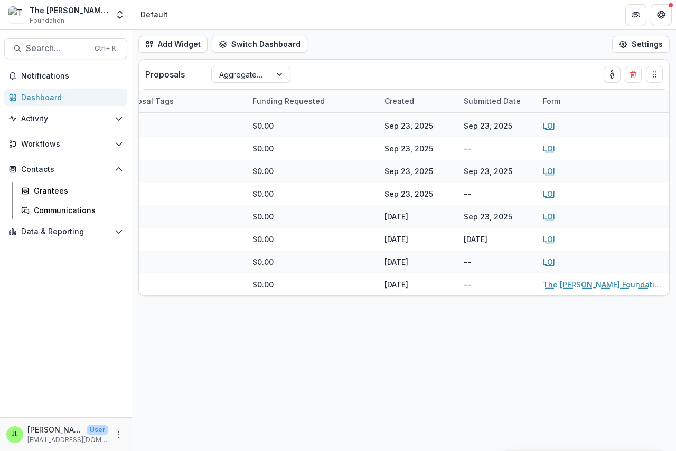
click at [42, 98] on div "Dashboard" at bounding box center [70, 97] width 98 height 11
click at [241, 71] on div at bounding box center [241, 74] width 44 height 13
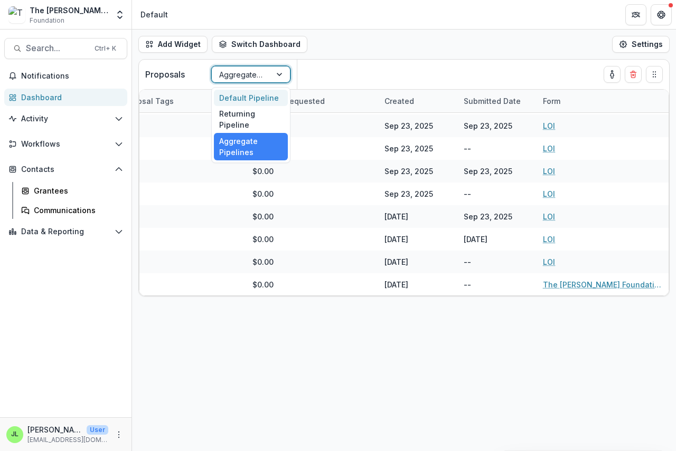
click at [238, 99] on div "Default Pipeline" at bounding box center [251, 98] width 74 height 16
